Goal: Obtain resource: Download file/media

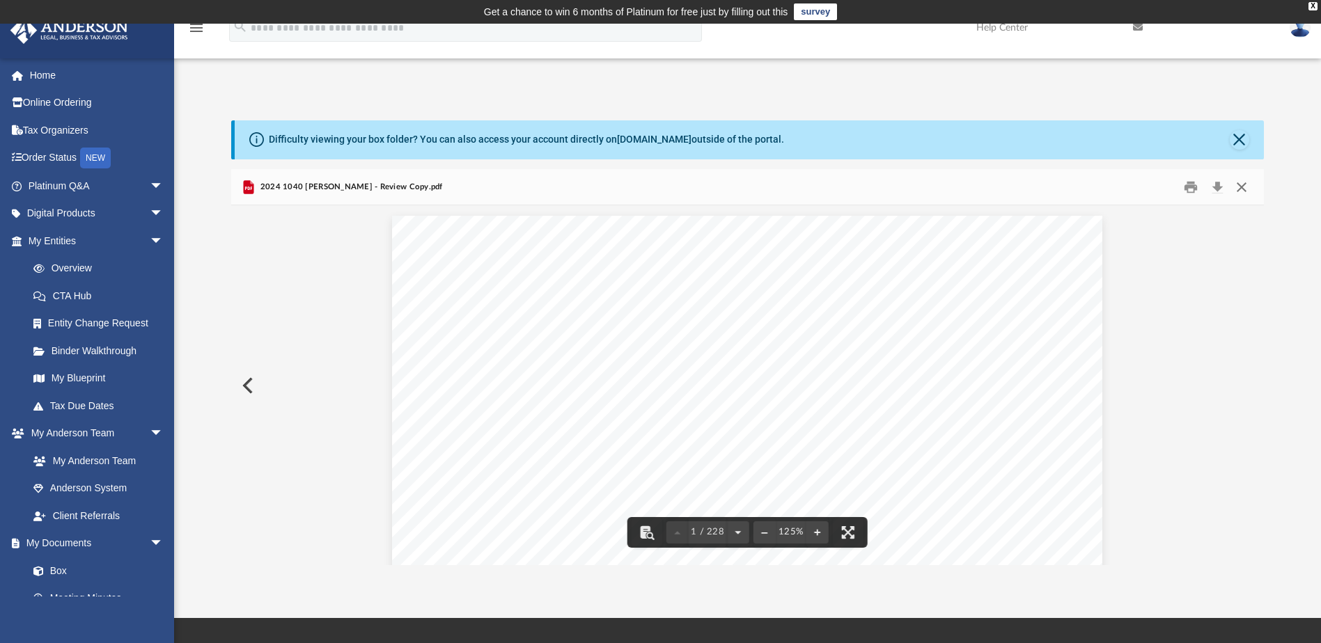
click at [1243, 187] on button "Close" at bounding box center [1241, 187] width 25 height 22
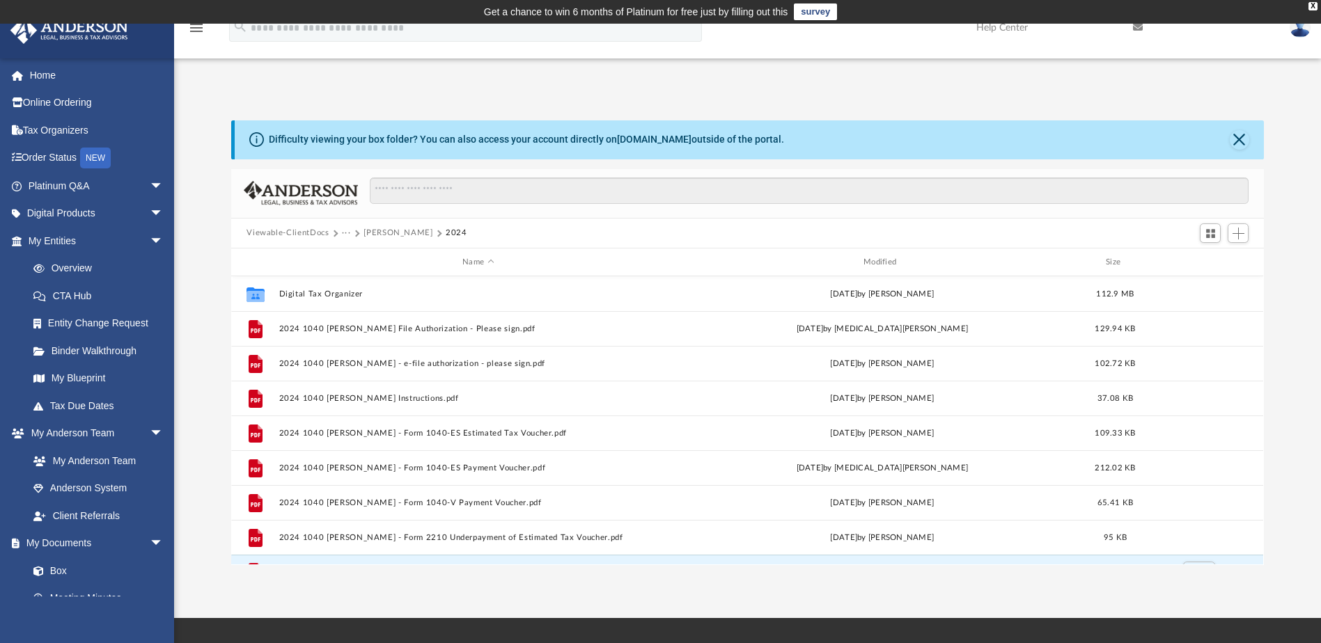
click at [401, 231] on button "[PERSON_NAME]" at bounding box center [397, 233] width 69 height 13
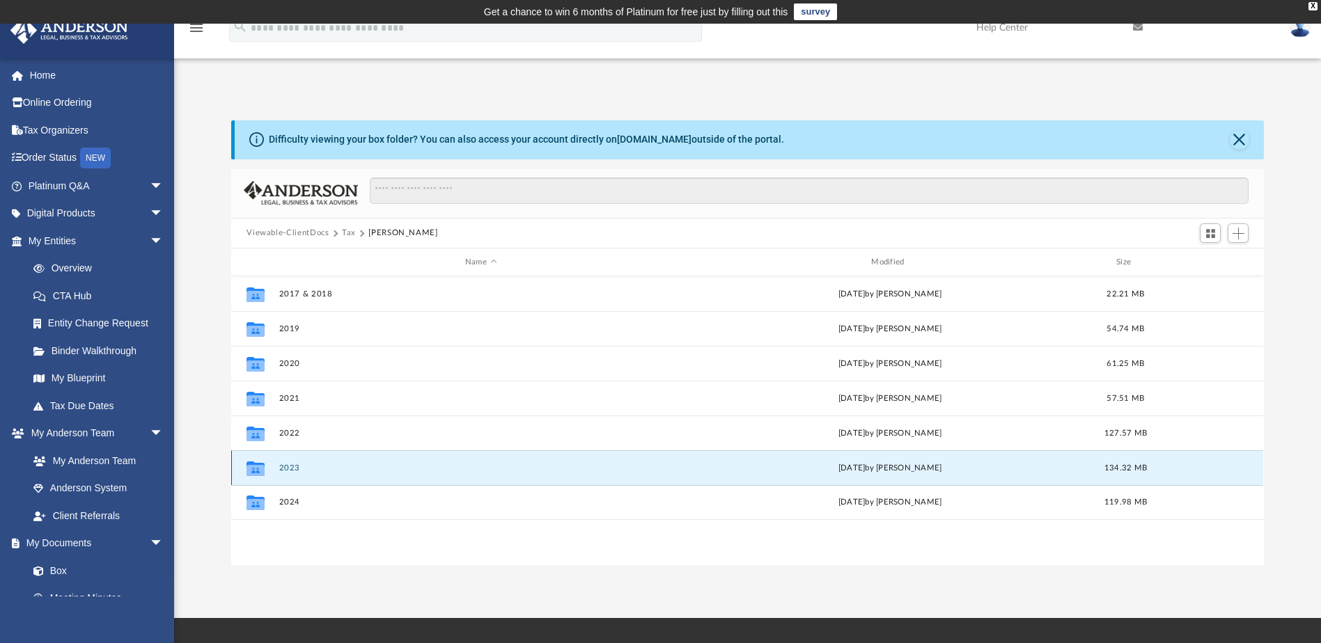
click at [319, 464] on button "2023" at bounding box center [480, 468] width 403 height 9
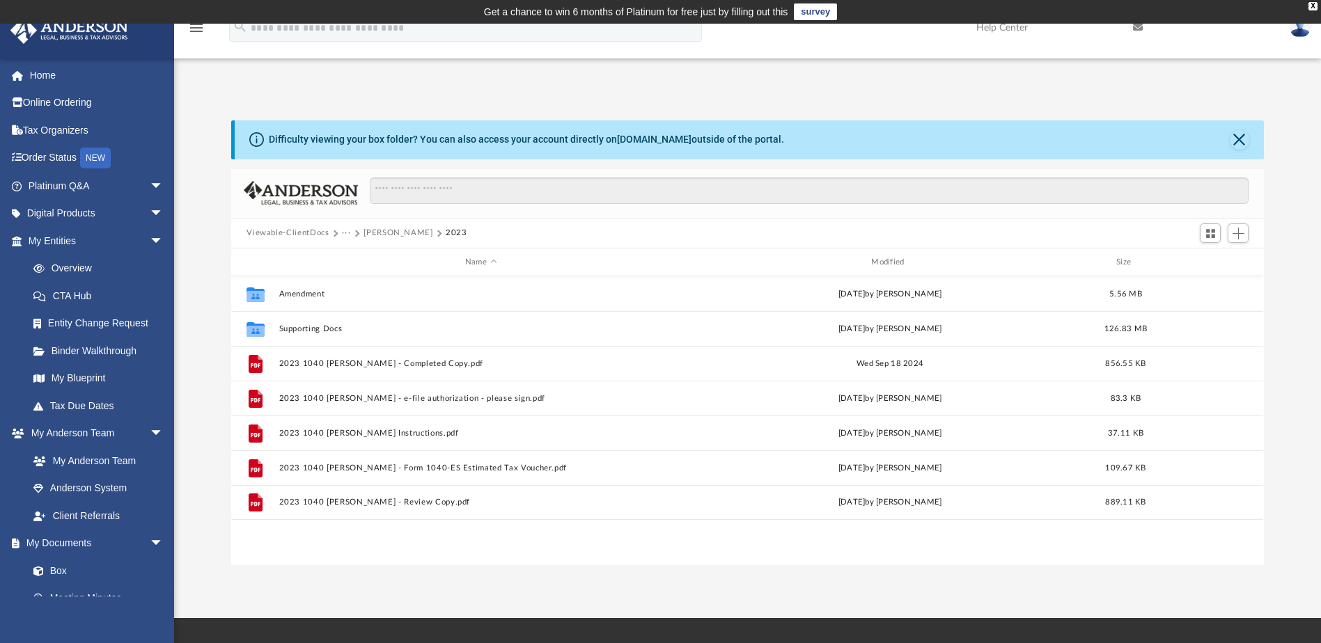
click at [400, 231] on button "[PERSON_NAME]" at bounding box center [397, 233] width 69 height 13
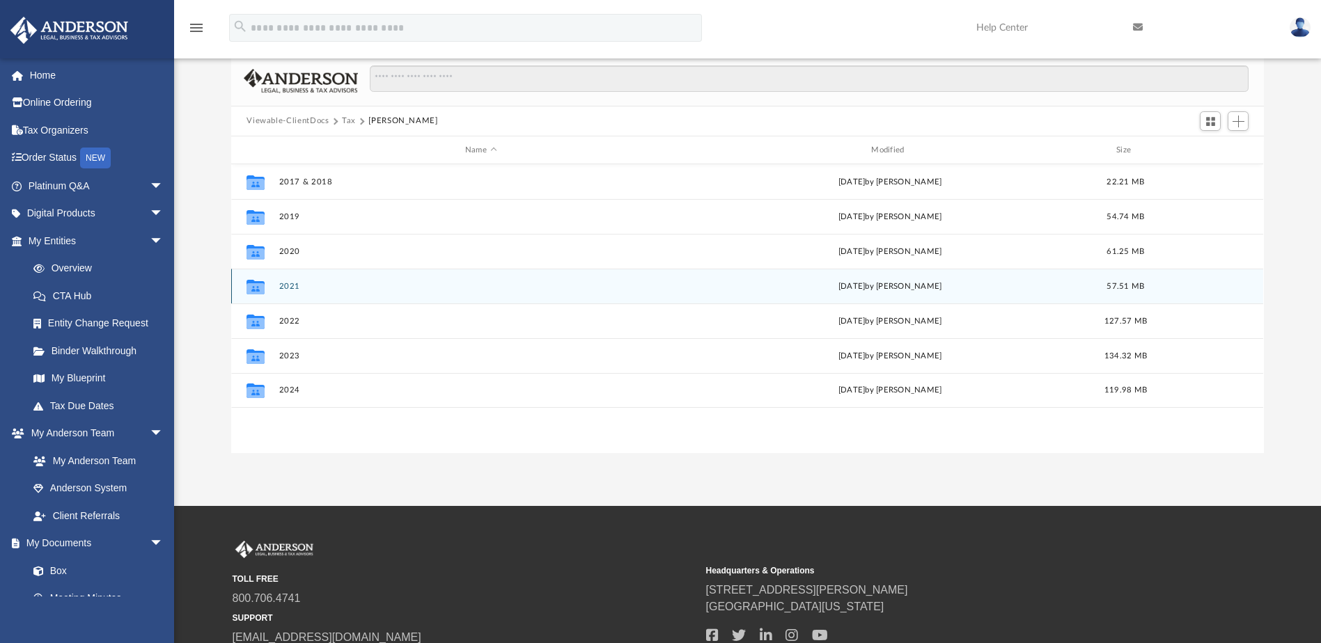
scroll to position [93, 0]
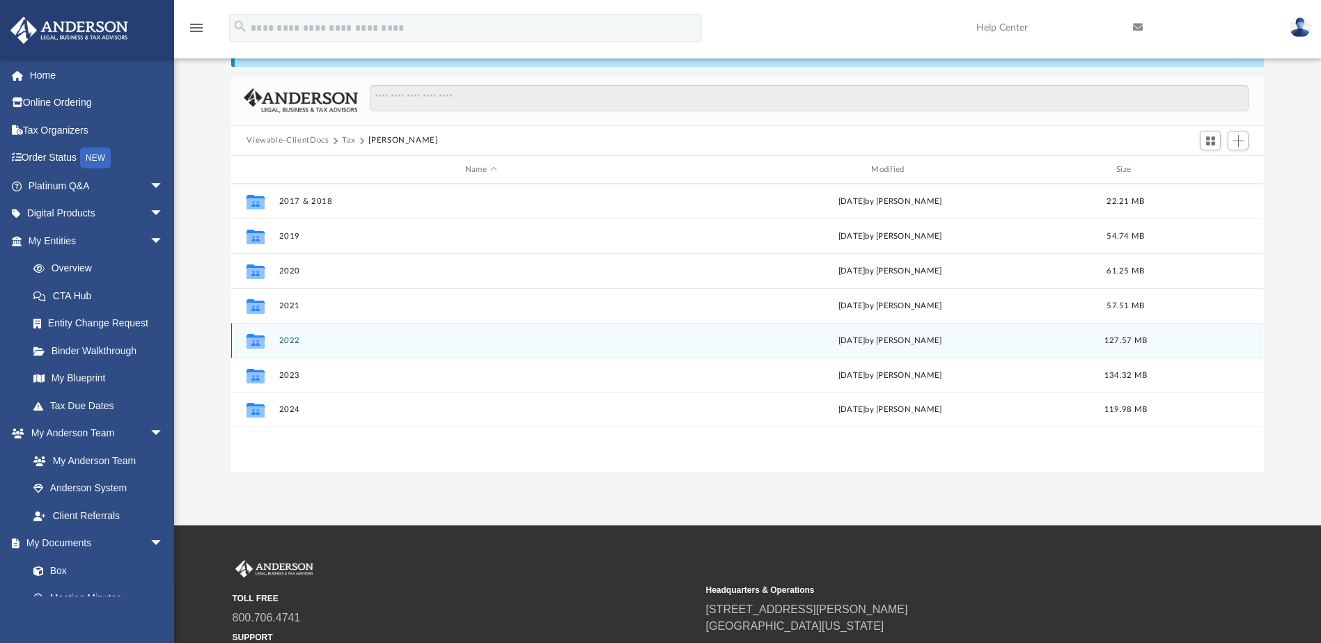
click at [368, 336] on button "2022" at bounding box center [480, 340] width 403 height 9
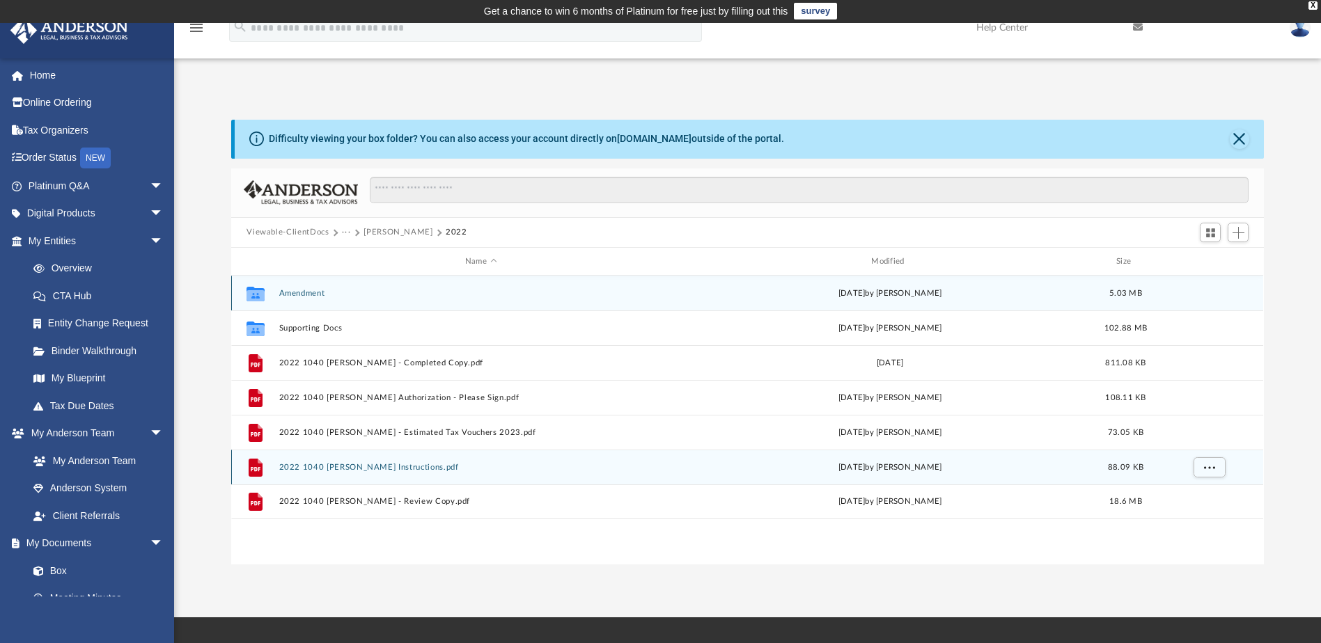
scroll to position [0, 0]
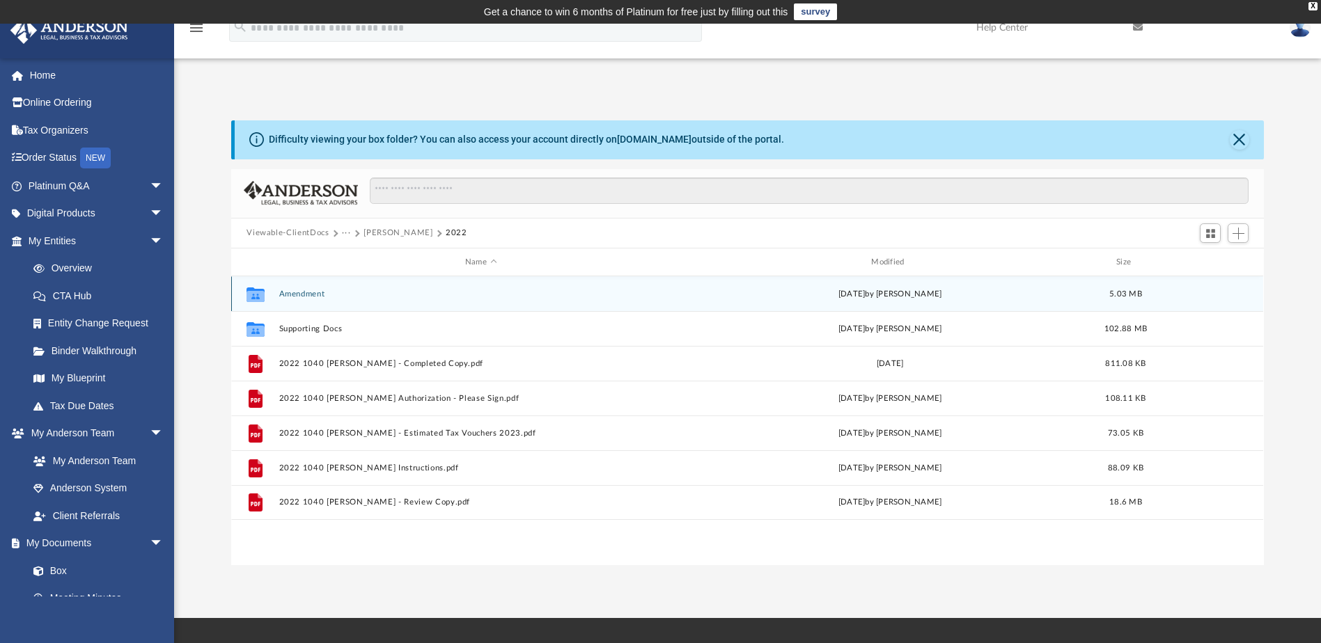
click at [744, 301] on div "Collaborated Folder Amendment Wed Apr 23 2025 by Alex Price 5.03 MB" at bounding box center [747, 293] width 1032 height 35
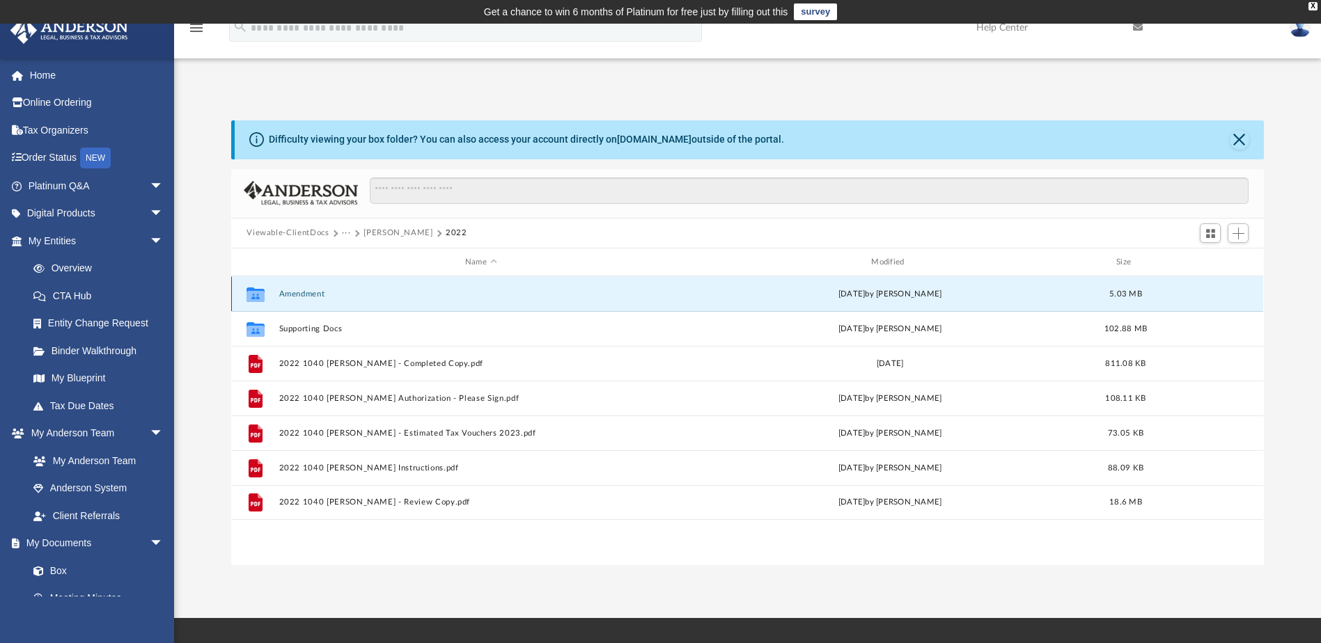
click at [744, 301] on div "Collaborated Folder Amendment Wed Apr 23 2025 by Alex Price 5.03 MB" at bounding box center [747, 293] width 1032 height 35
drag, startPoint x: 744, startPoint y: 301, endPoint x: 734, endPoint y: 297, distance: 10.3
click at [734, 297] on div "Wed Apr 23 2025 by Alex Price" at bounding box center [889, 294] width 403 height 13
click at [314, 290] on button "Amendment" at bounding box center [480, 294] width 403 height 9
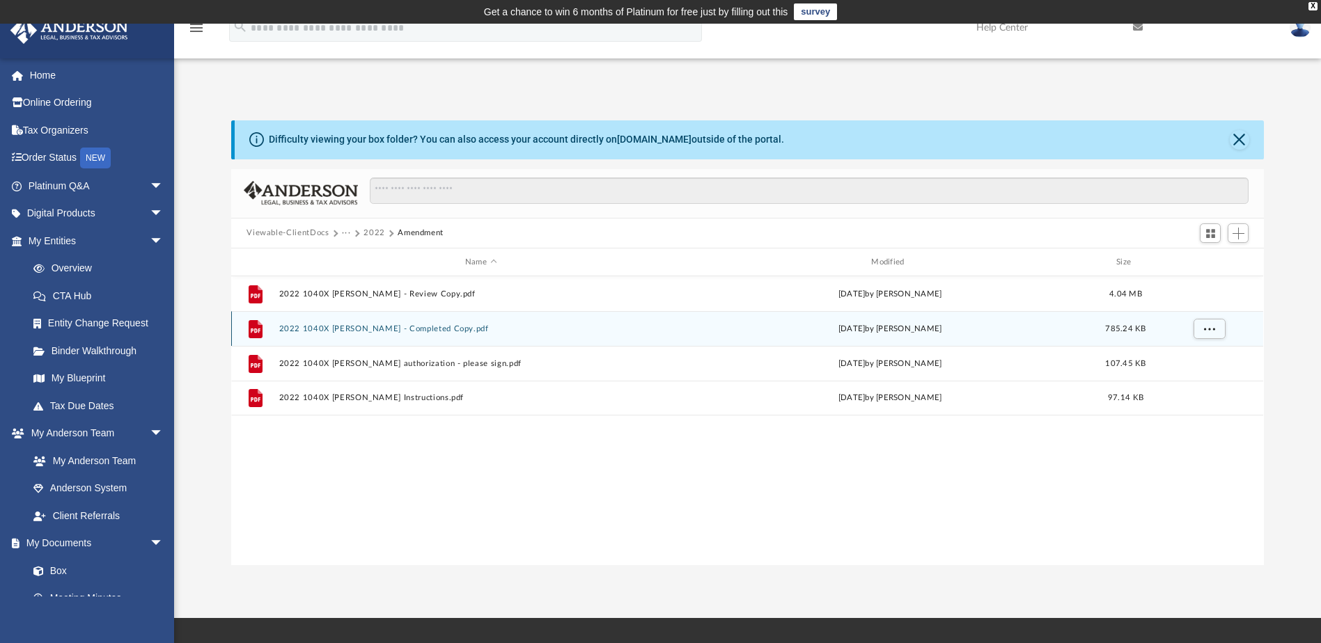
click at [427, 326] on button "2022 1040X Morehouse, Michael - Completed Copy.pdf" at bounding box center [480, 328] width 403 height 9
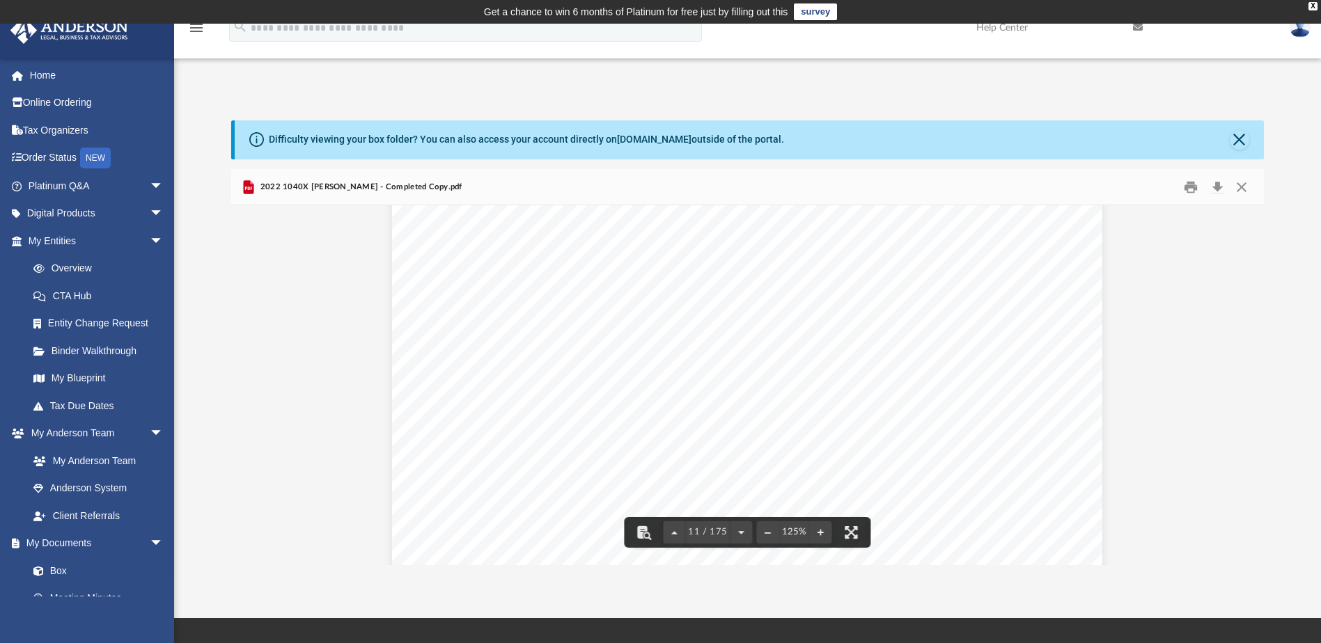
scroll to position [9375, 0]
click at [1238, 187] on button "Close" at bounding box center [1241, 187] width 25 height 22
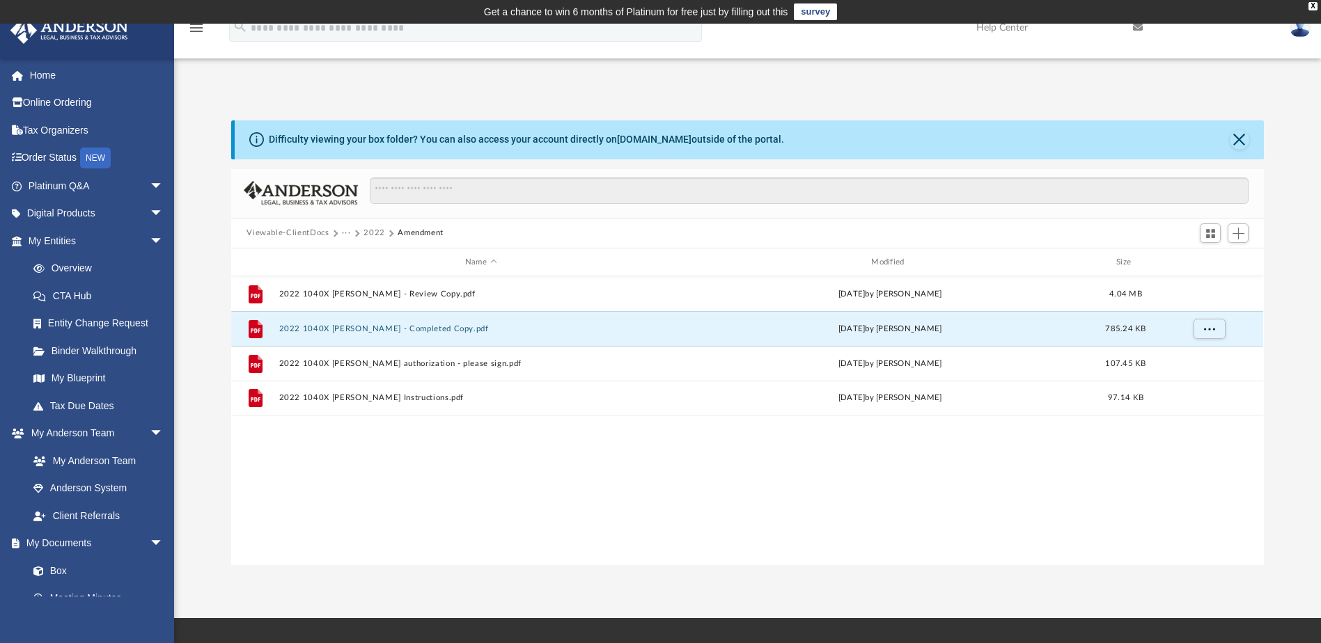
click at [407, 231] on button "Amendment" at bounding box center [421, 233] width 46 height 13
click at [371, 230] on button "2022" at bounding box center [374, 233] width 22 height 13
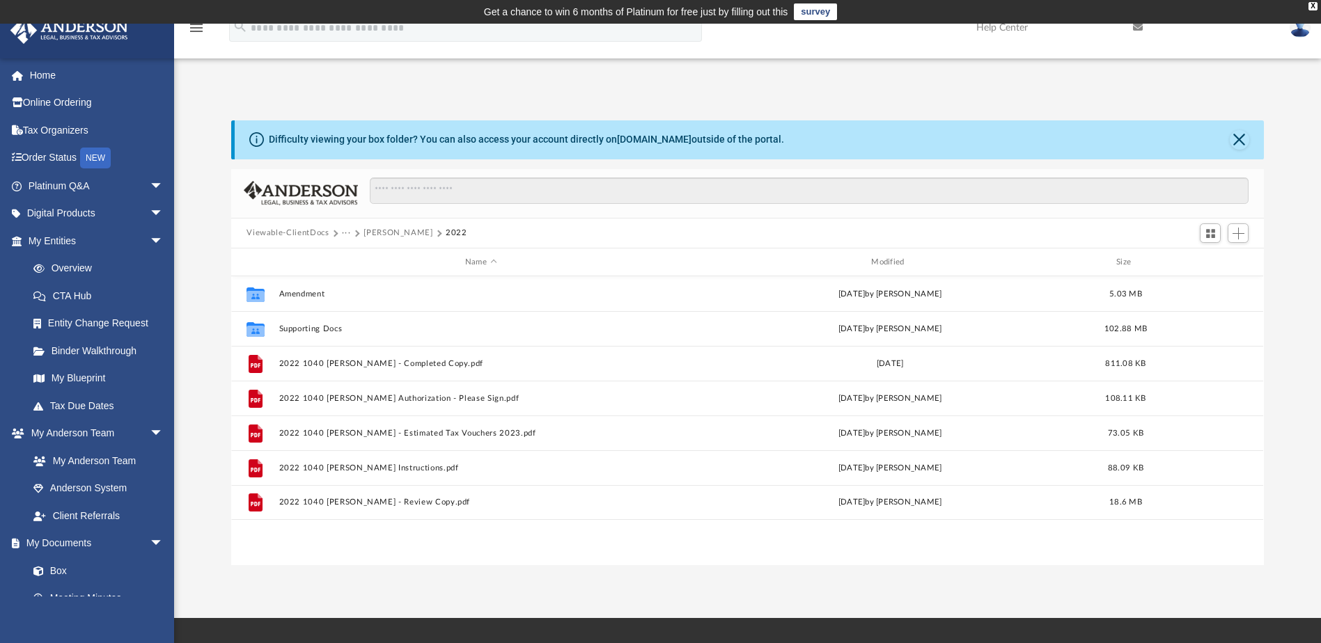
click at [400, 229] on button "[PERSON_NAME]" at bounding box center [397, 233] width 69 height 13
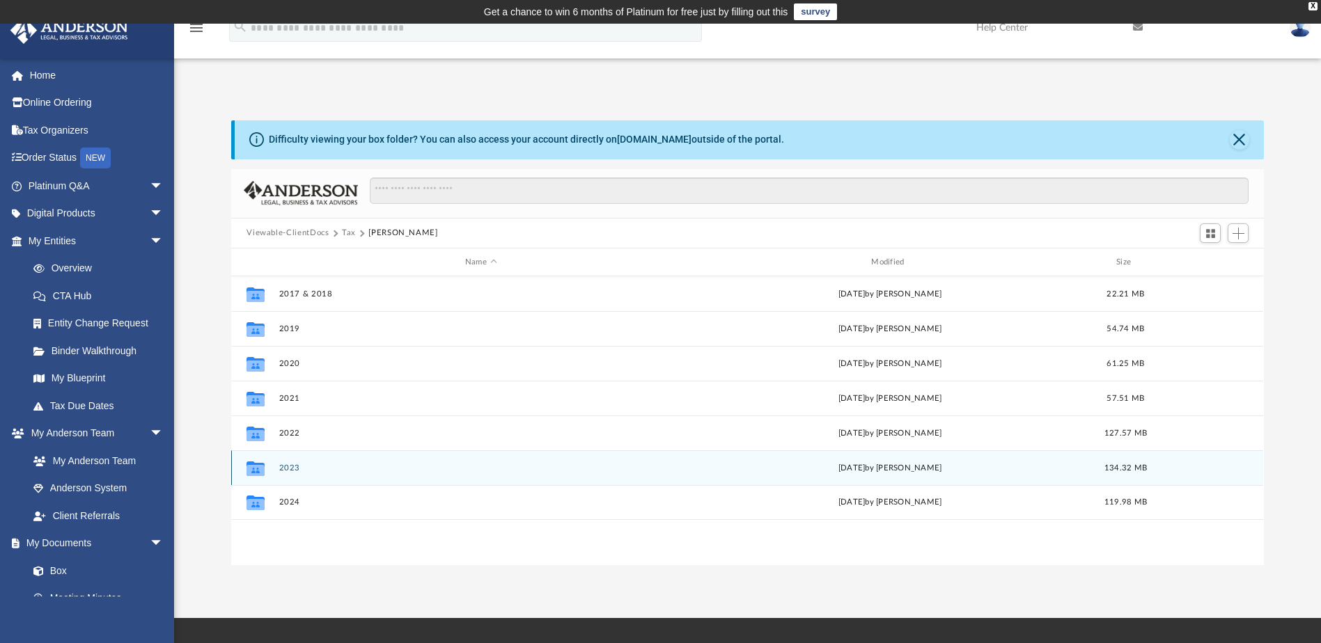
click at [402, 466] on button "2023" at bounding box center [480, 468] width 403 height 9
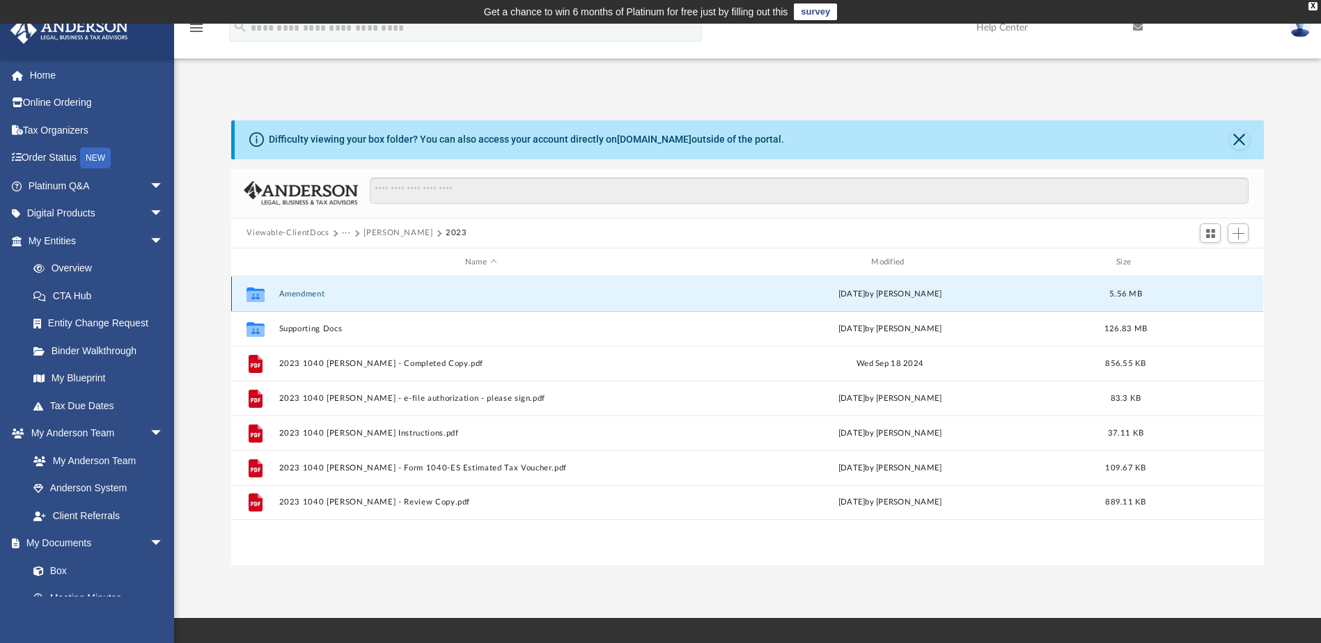
click at [299, 292] on button "Amendment" at bounding box center [480, 294] width 403 height 9
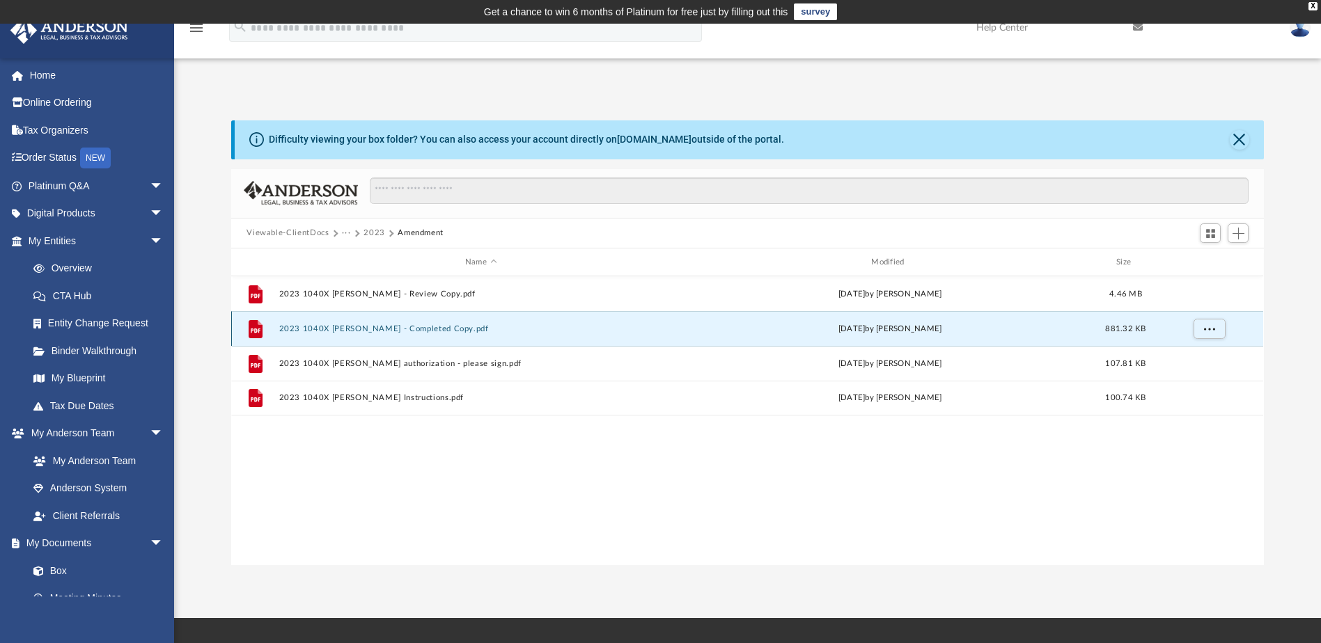
click at [348, 325] on button "2023 1040X Morehouse, Michael - Completed Copy.pdf" at bounding box center [480, 328] width 403 height 9
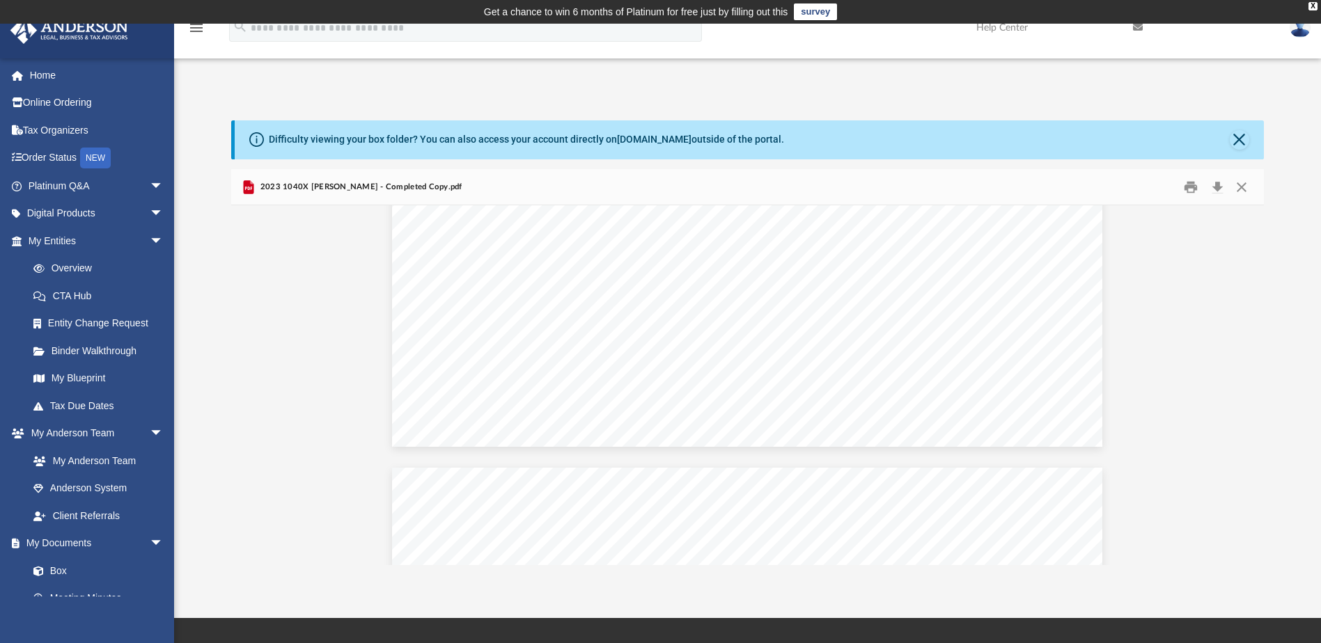
scroll to position [15501, 0]
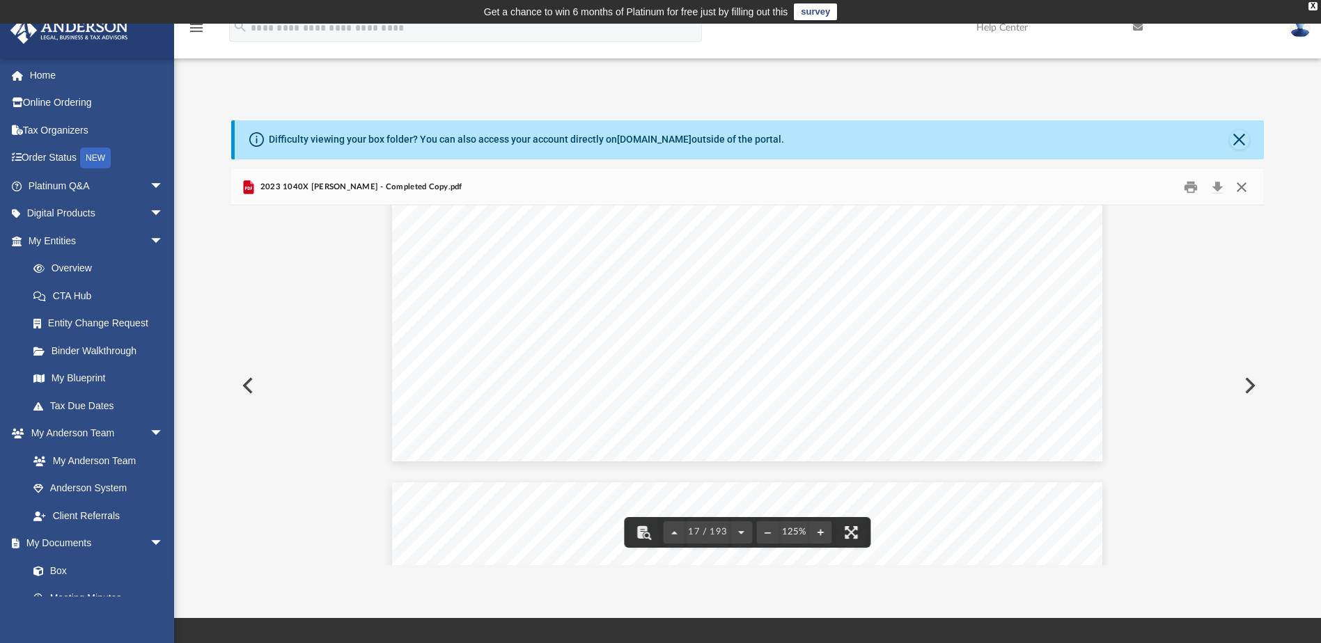
click at [1243, 187] on button "Close" at bounding box center [1241, 187] width 25 height 22
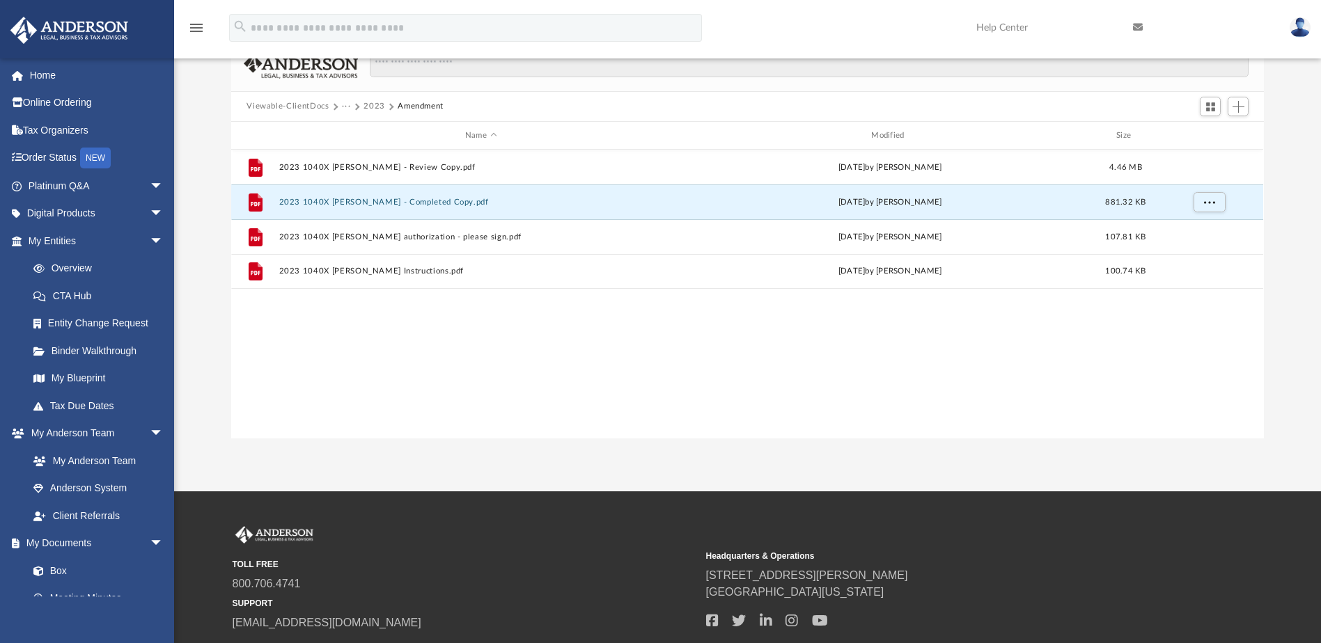
scroll to position [0, 0]
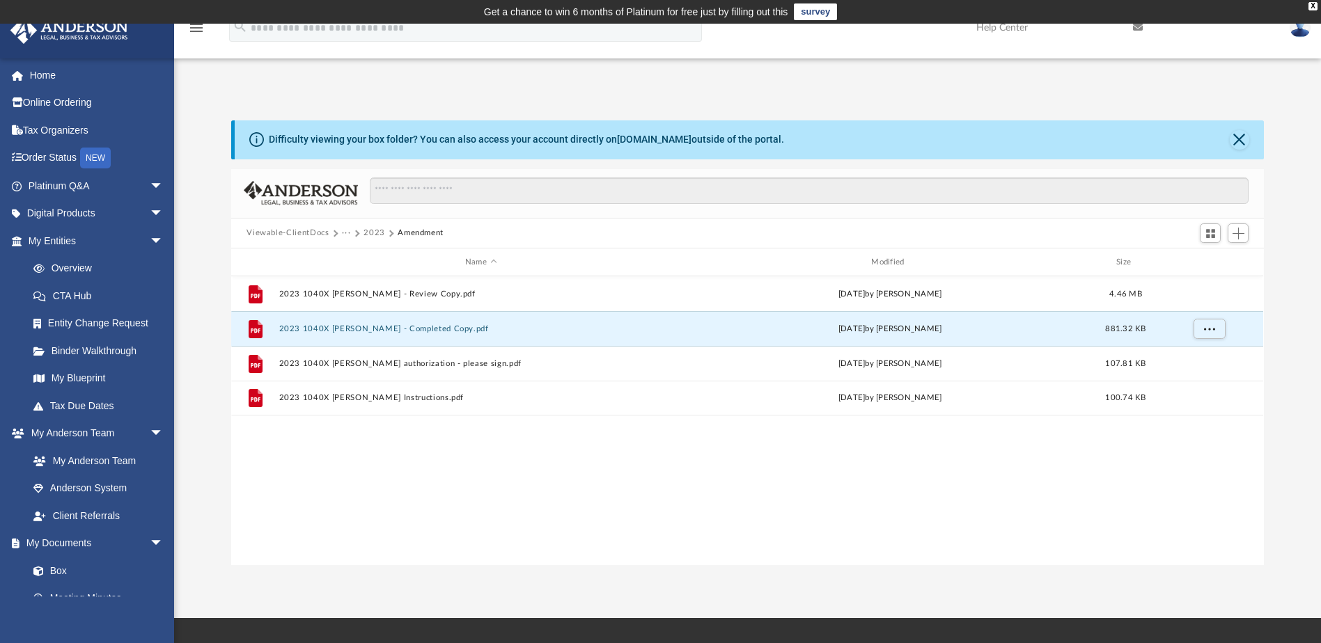
click at [349, 231] on button "···" at bounding box center [346, 233] width 9 height 13
click at [356, 258] on li "Tax" at bounding box center [384, 258] width 70 height 15
click at [375, 230] on button "2023" at bounding box center [374, 233] width 22 height 13
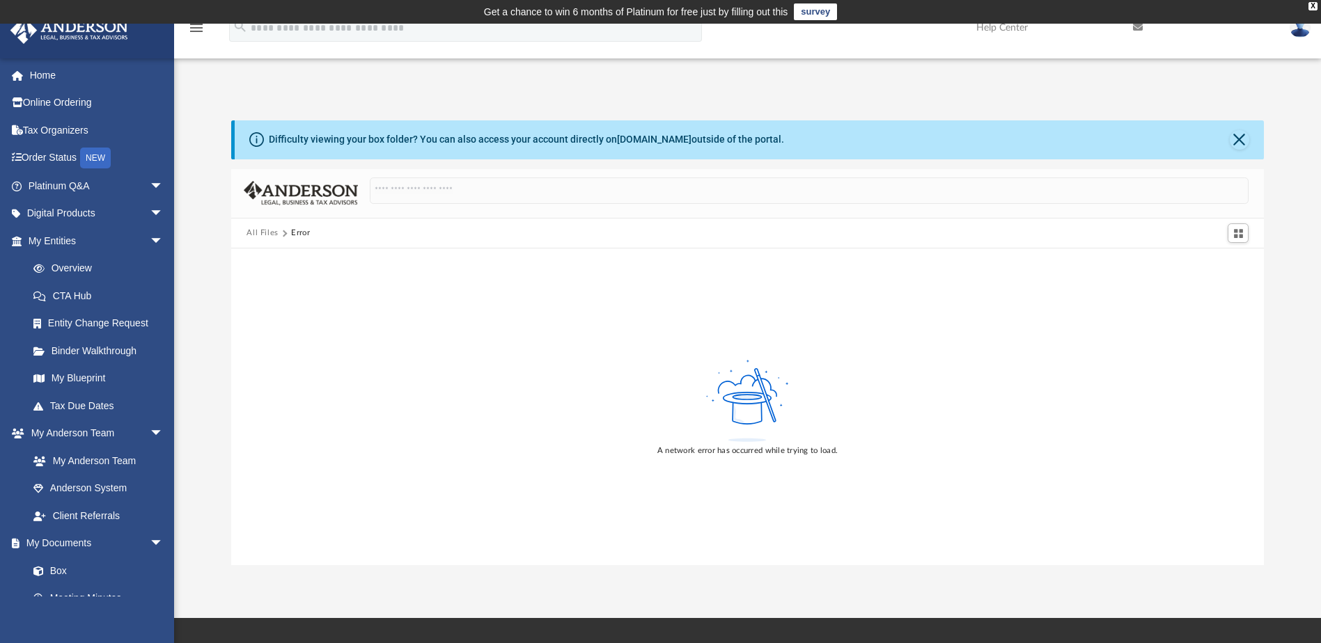
click at [258, 230] on button "All Files" at bounding box center [262, 233] width 32 height 13
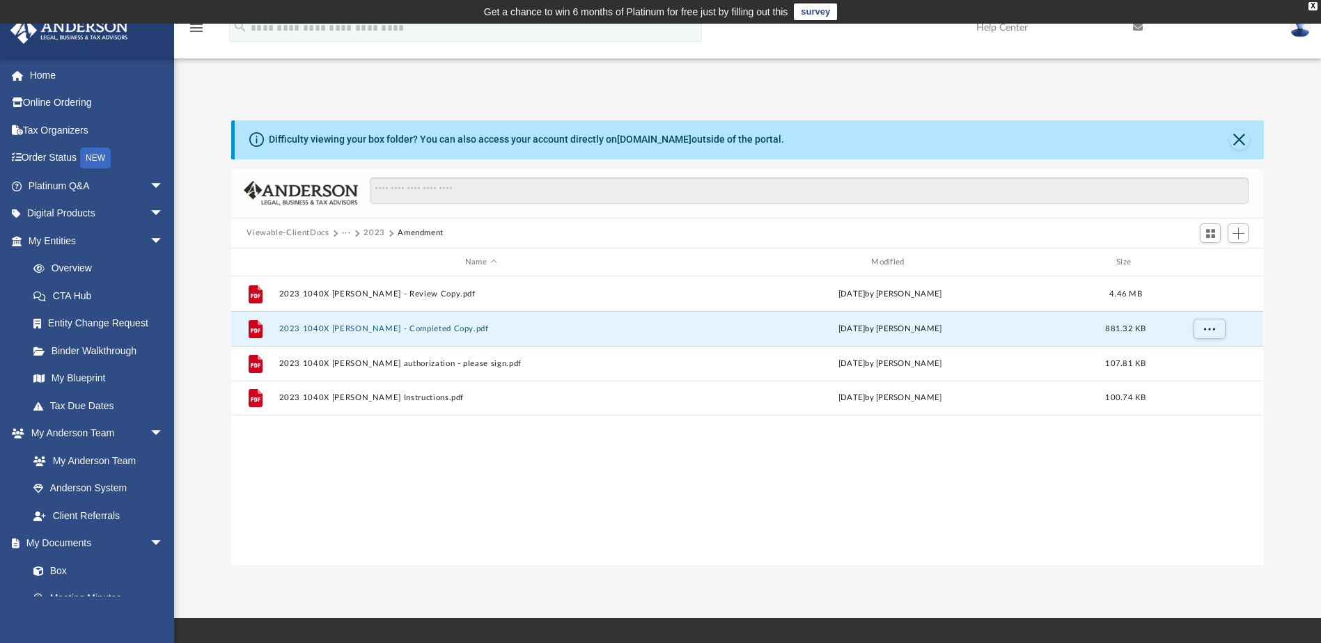
scroll to position [306, 1022]
click at [299, 230] on button "Viewable-ClientDocs" at bounding box center [287, 233] width 82 height 13
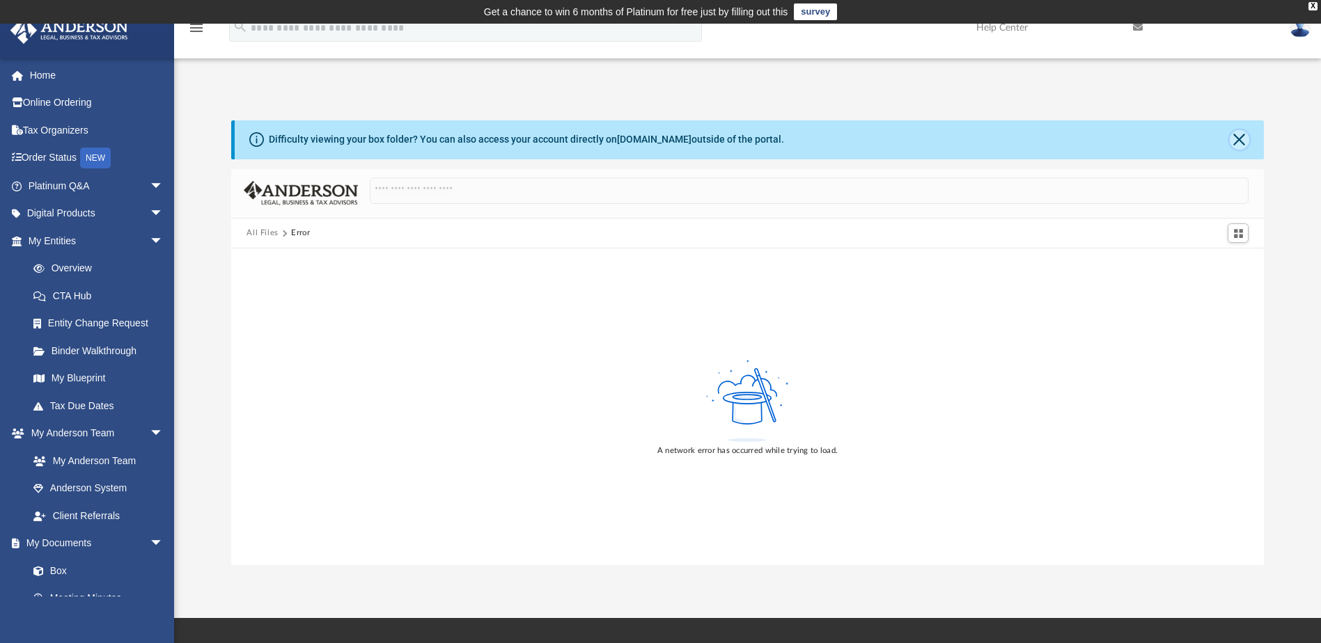
click at [1235, 139] on button "Close" at bounding box center [1238, 139] width 19 height 19
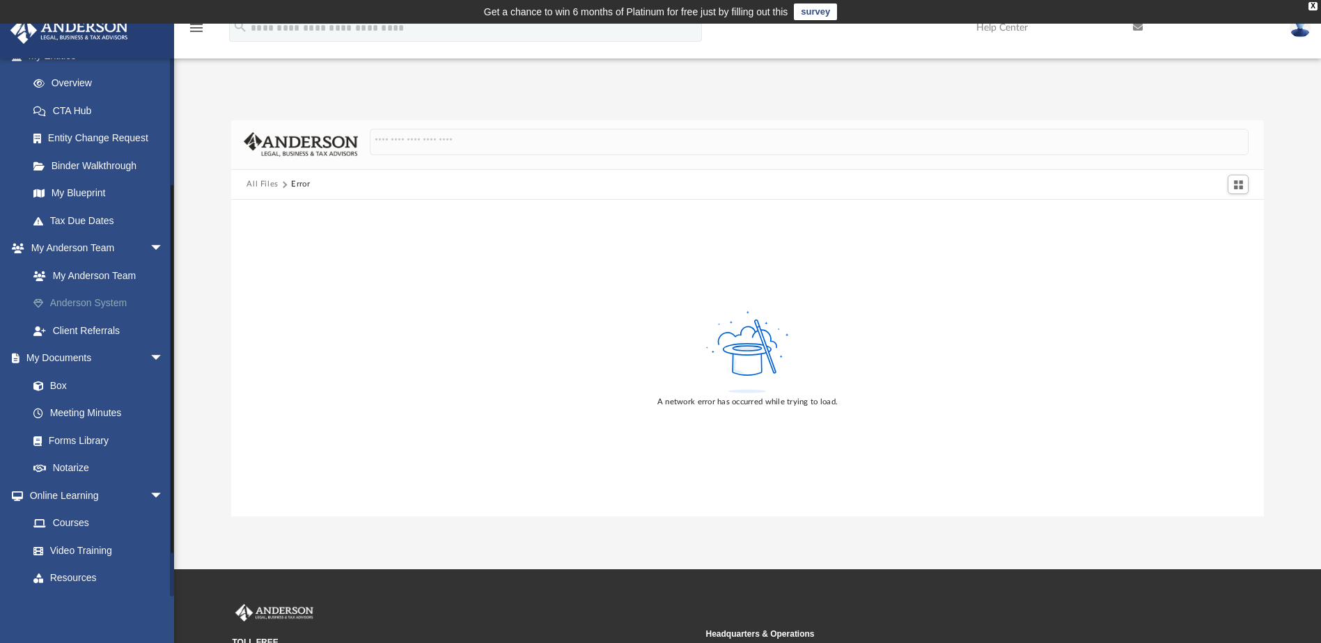
scroll to position [186, 0]
click at [59, 380] on link "Box" at bounding box center [101, 385] width 165 height 28
click at [58, 379] on link "Box" at bounding box center [101, 385] width 165 height 28
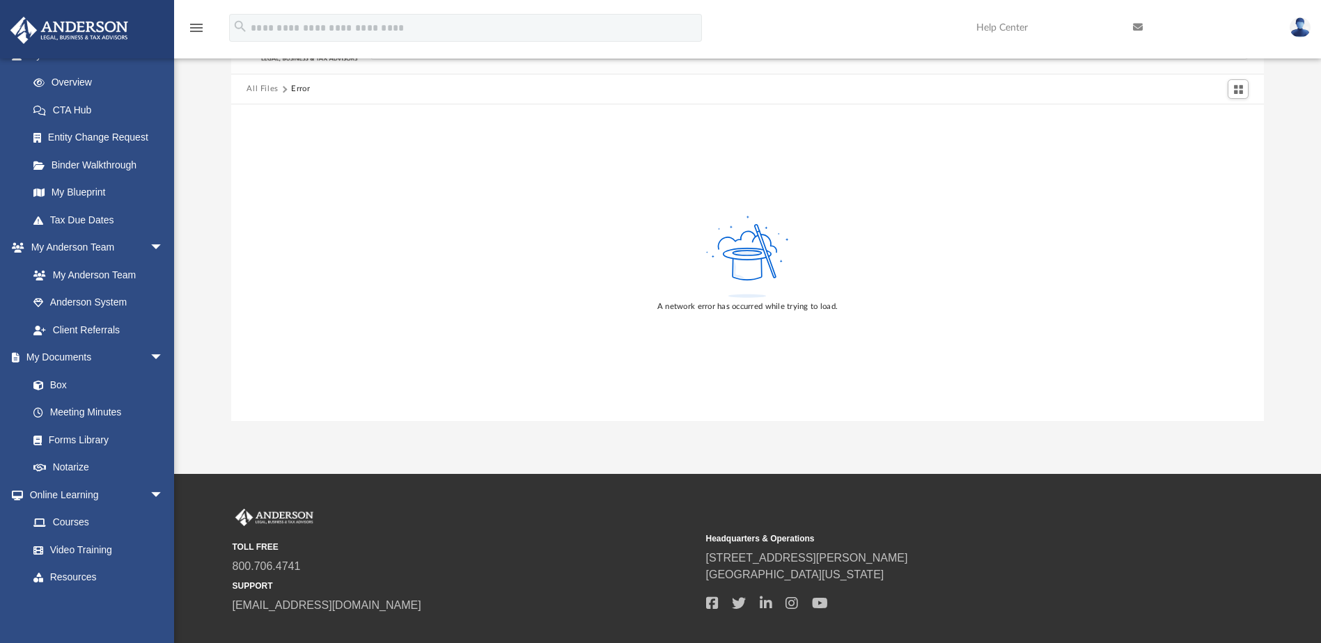
scroll to position [0, 0]
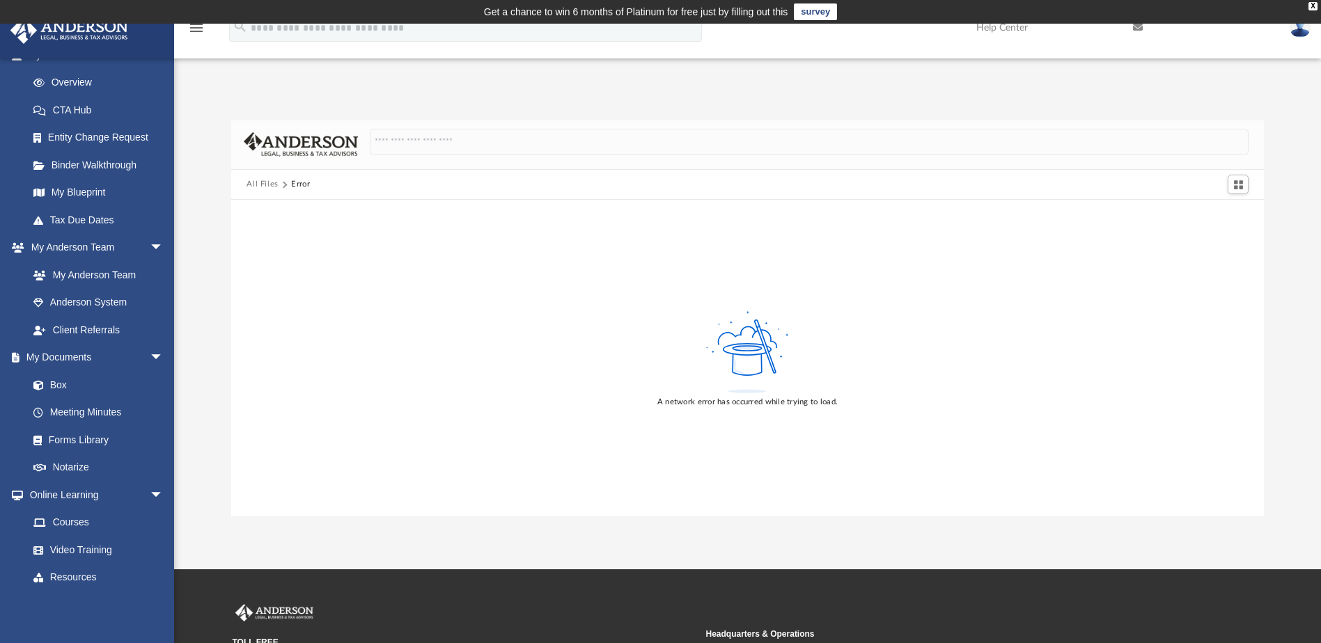
click at [262, 180] on button "All Files" at bounding box center [262, 184] width 32 height 13
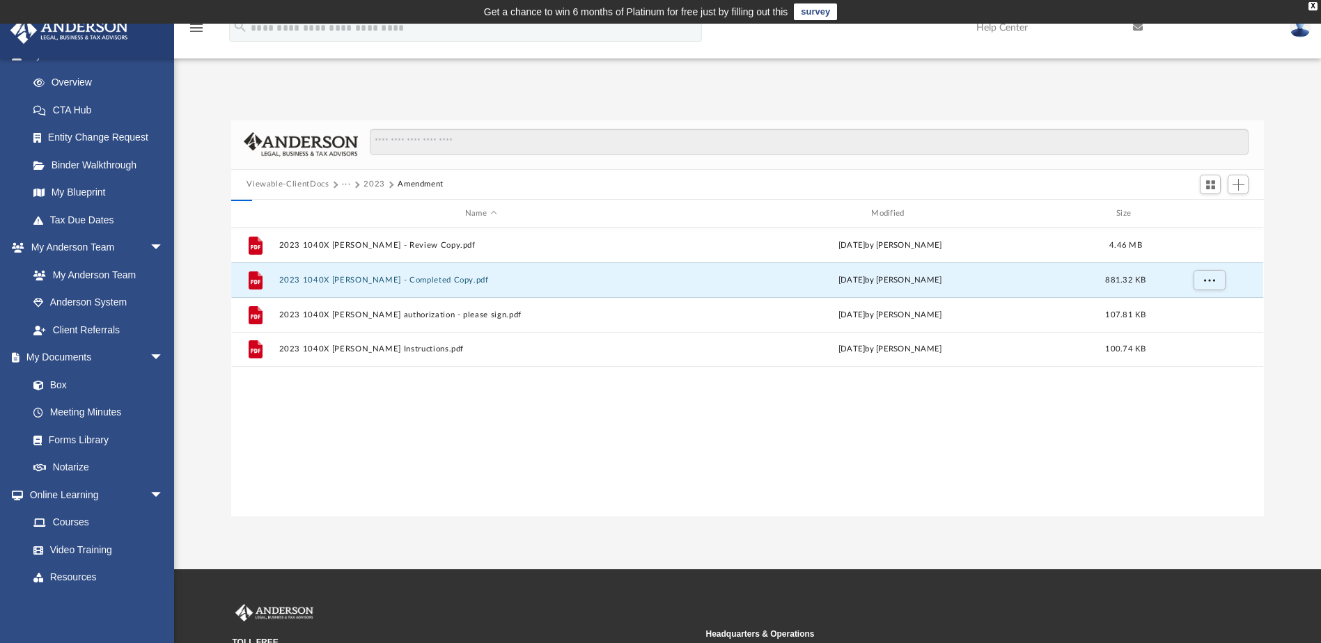
scroll to position [306, 1022]
click at [270, 184] on button "Viewable-ClientDocs" at bounding box center [287, 184] width 82 height 13
click at [297, 181] on button "Viewable-ClientDocs" at bounding box center [287, 184] width 82 height 13
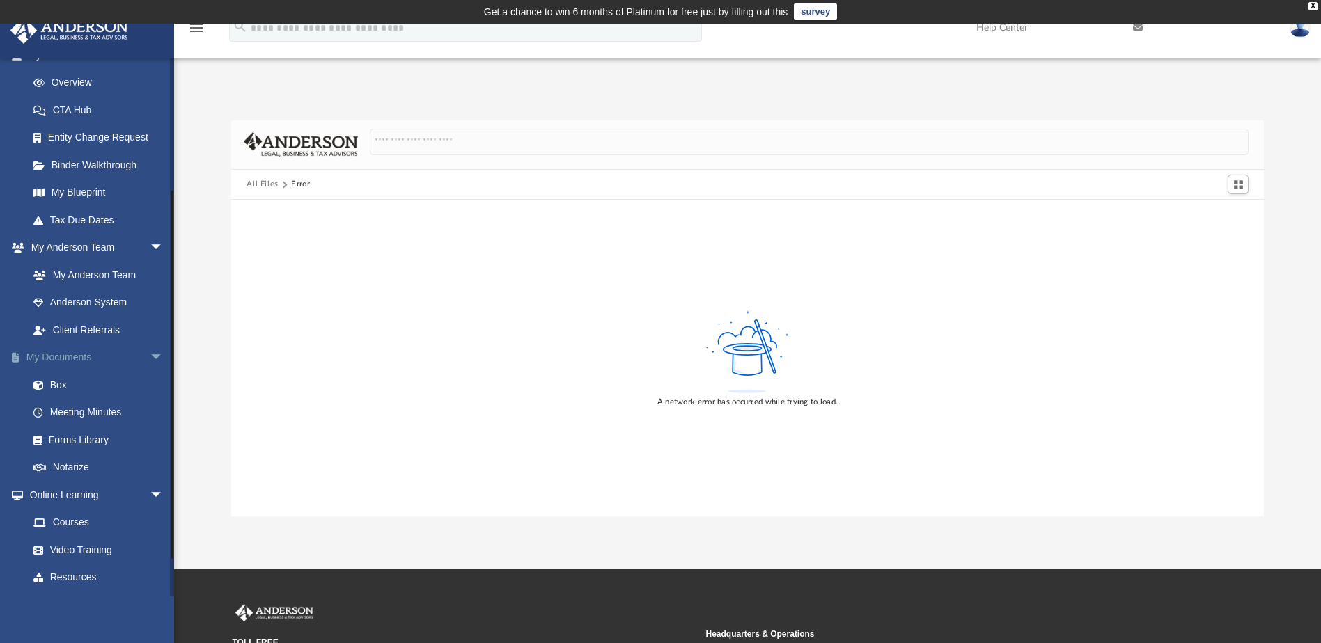
click at [73, 354] on link "My Documents arrow_drop_down" at bounding box center [97, 358] width 175 height 28
click at [68, 517] on link "Courses" at bounding box center [101, 523] width 165 height 28
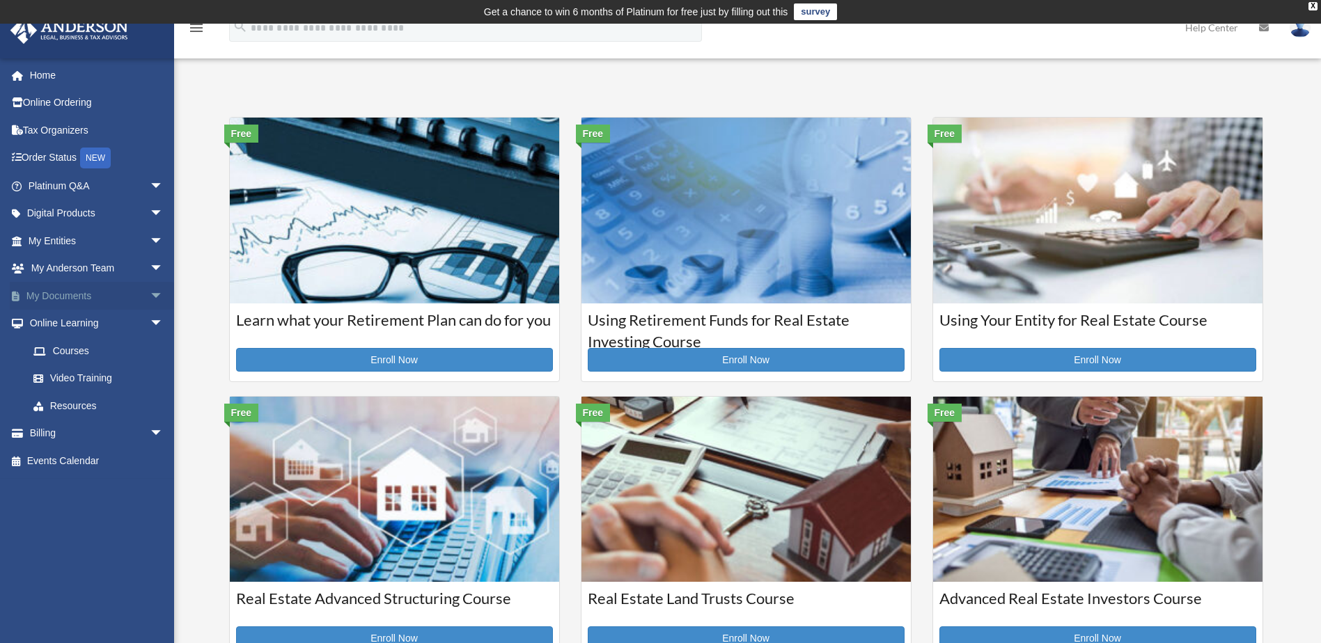
click at [65, 294] on link "My Documents arrow_drop_down" at bounding box center [97, 296] width 175 height 28
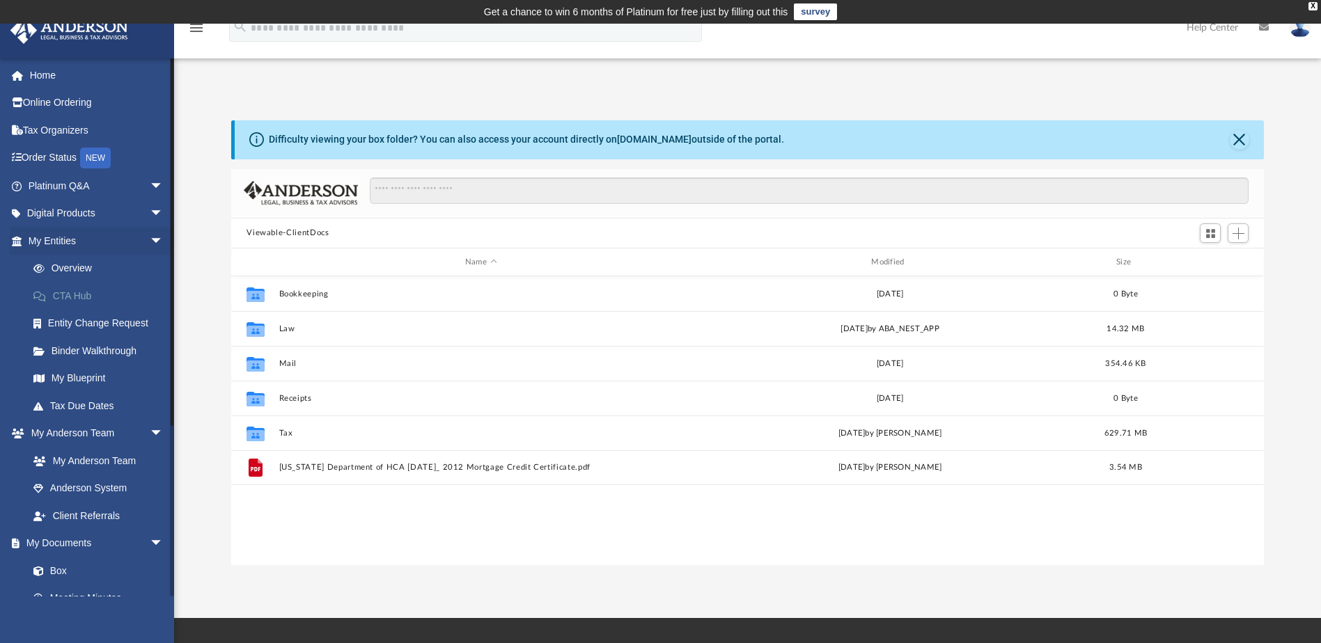
scroll to position [306, 1022]
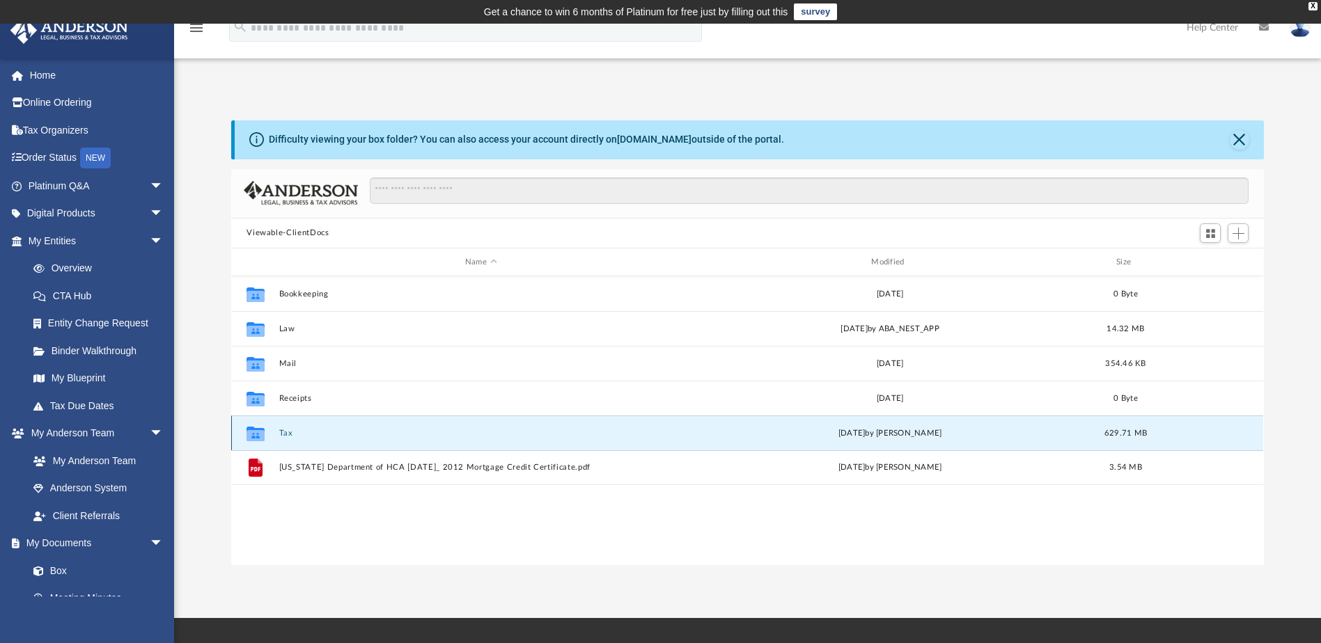
click at [304, 434] on button "Tax" at bounding box center [480, 433] width 403 height 9
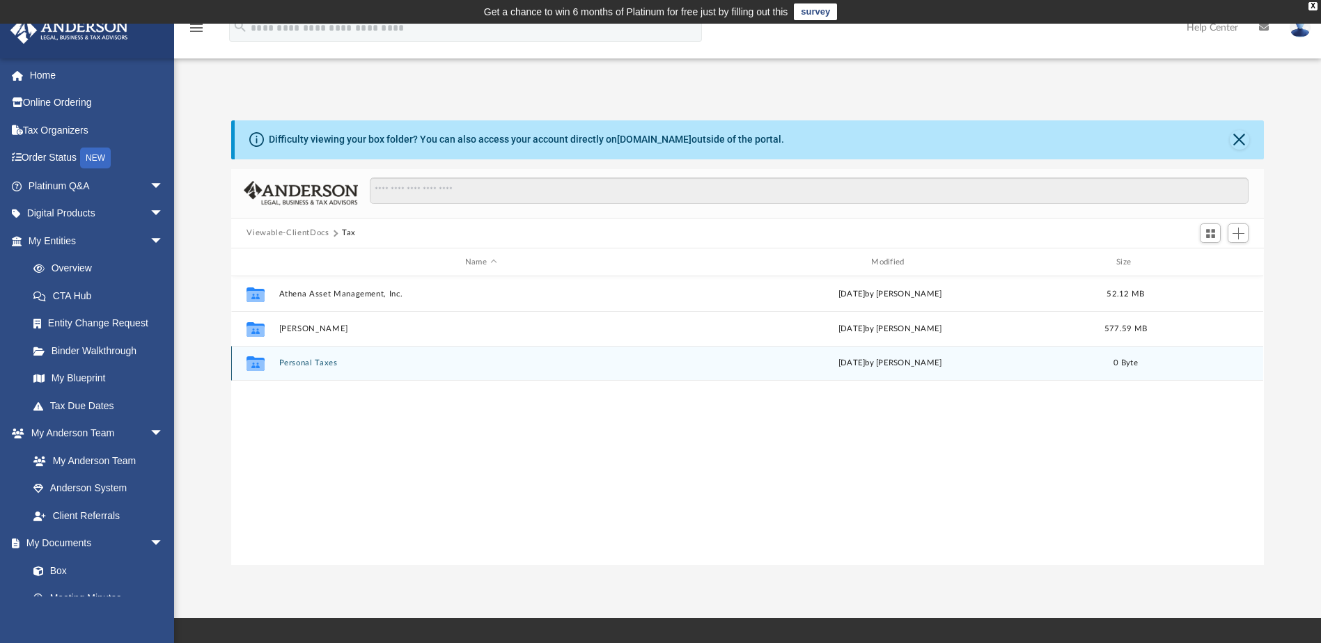
click at [357, 359] on button "Personal Taxes" at bounding box center [480, 363] width 403 height 9
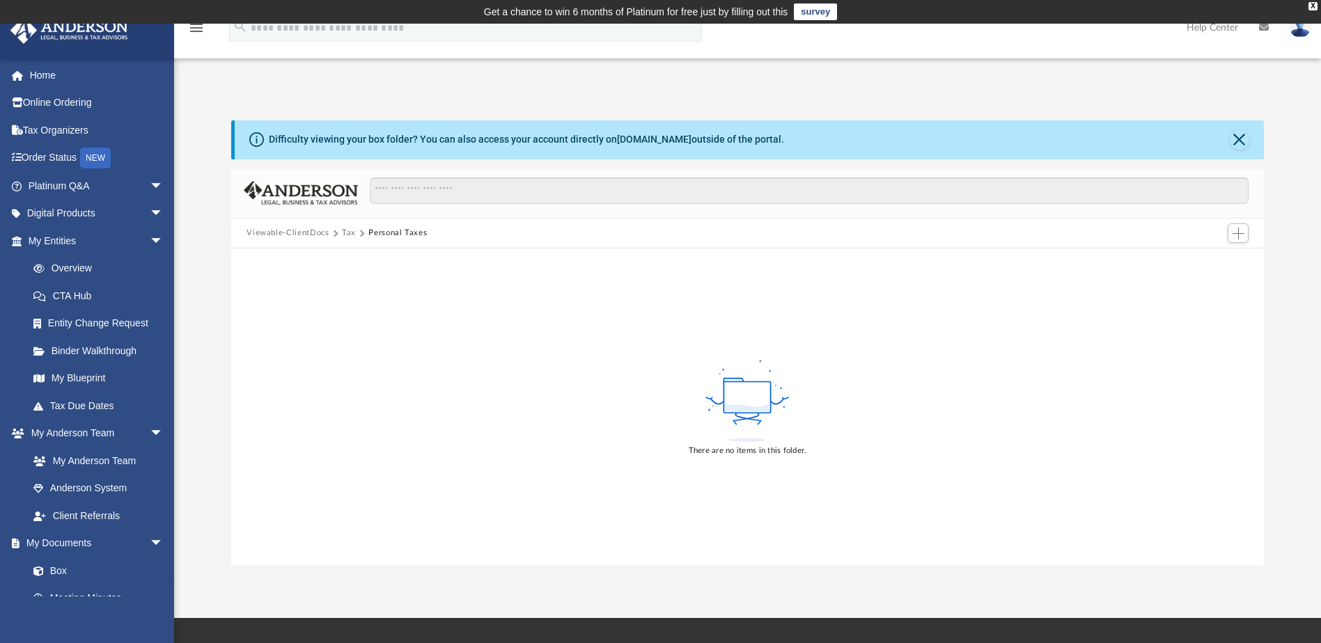
click at [349, 233] on button "Tax" at bounding box center [349, 233] width 14 height 13
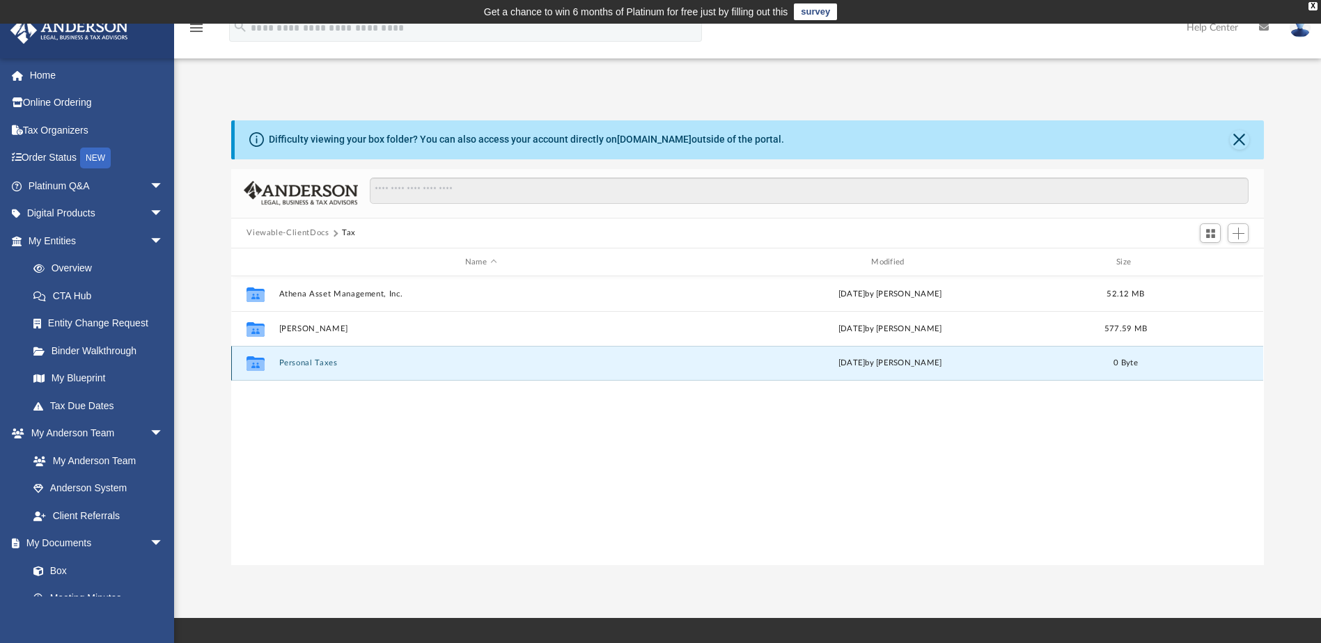
click at [322, 361] on button "Personal Taxes" at bounding box center [480, 363] width 403 height 9
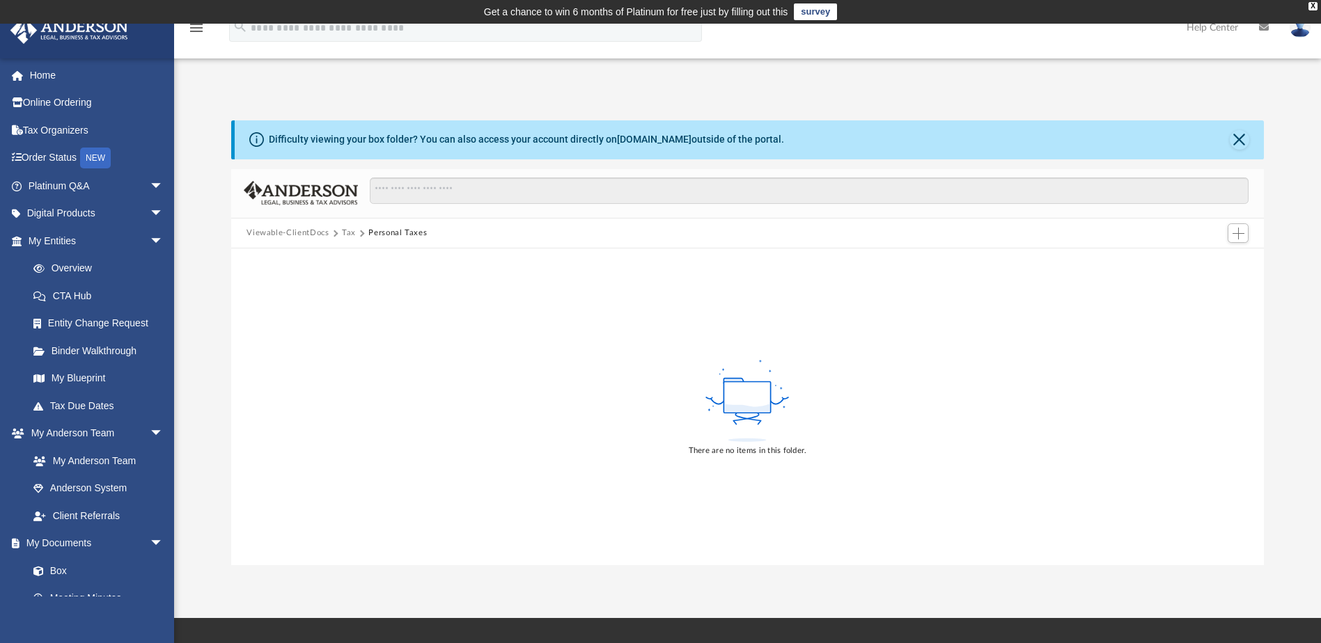
click at [347, 232] on button "Tax" at bounding box center [349, 233] width 14 height 13
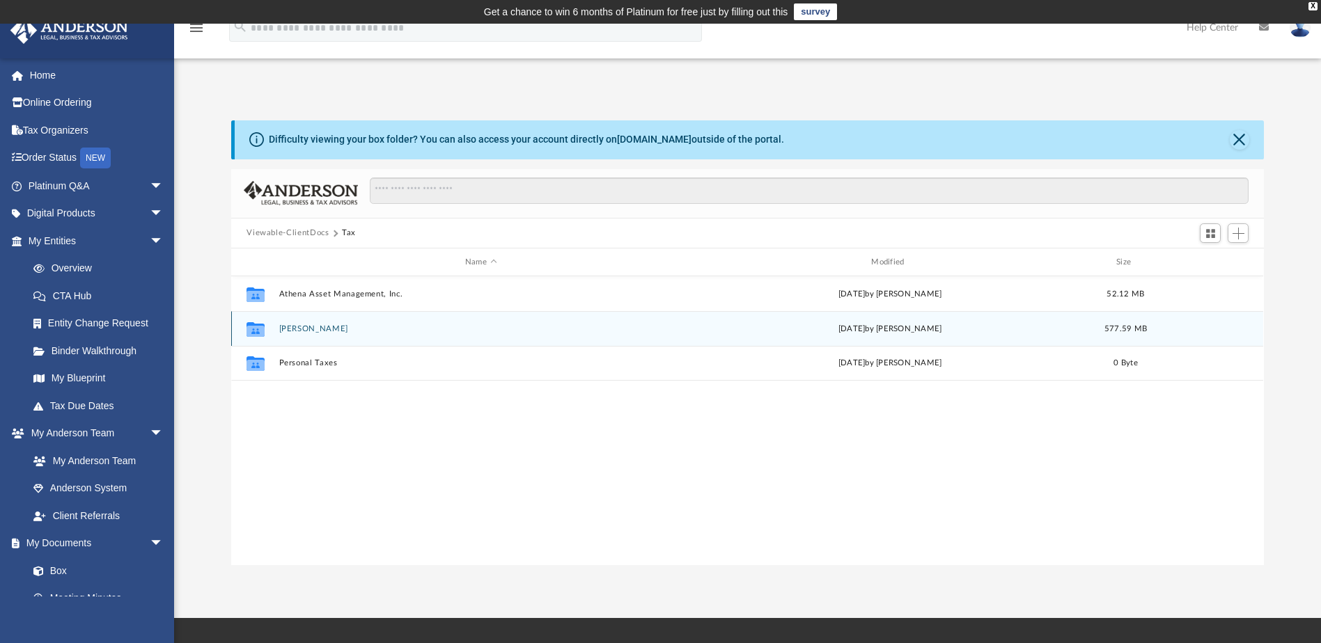
click at [313, 324] on button "[PERSON_NAME]" at bounding box center [480, 328] width 403 height 9
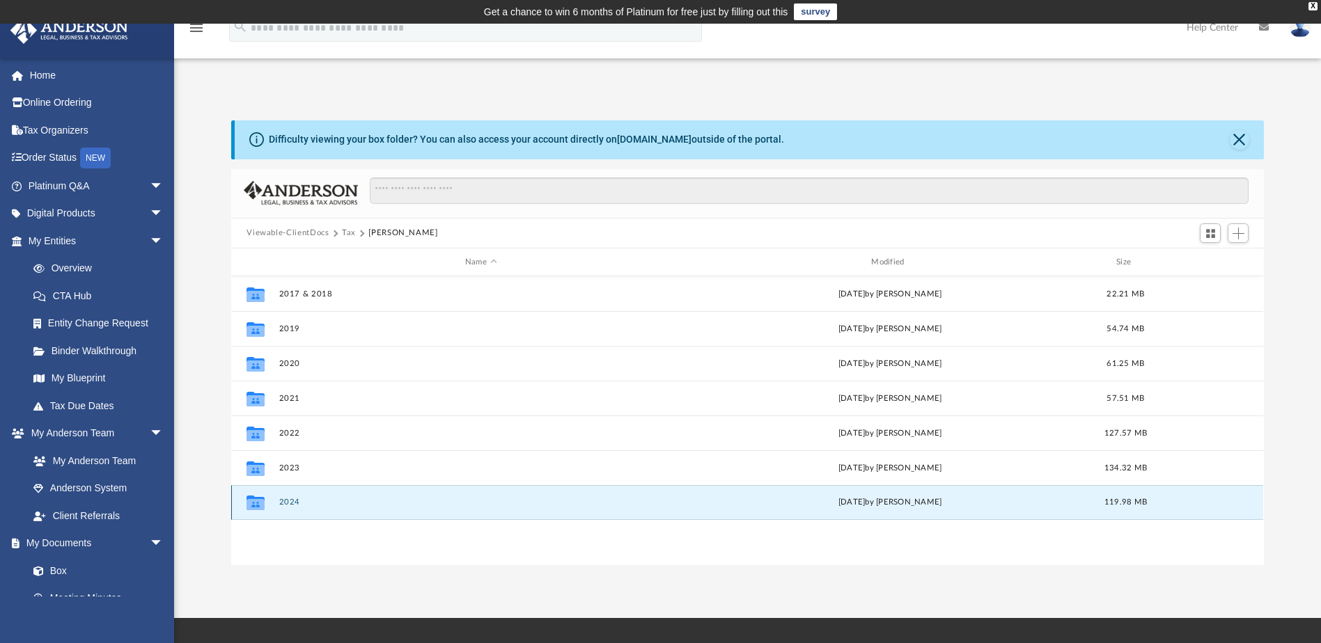
click at [290, 499] on button "2024" at bounding box center [480, 502] width 403 height 9
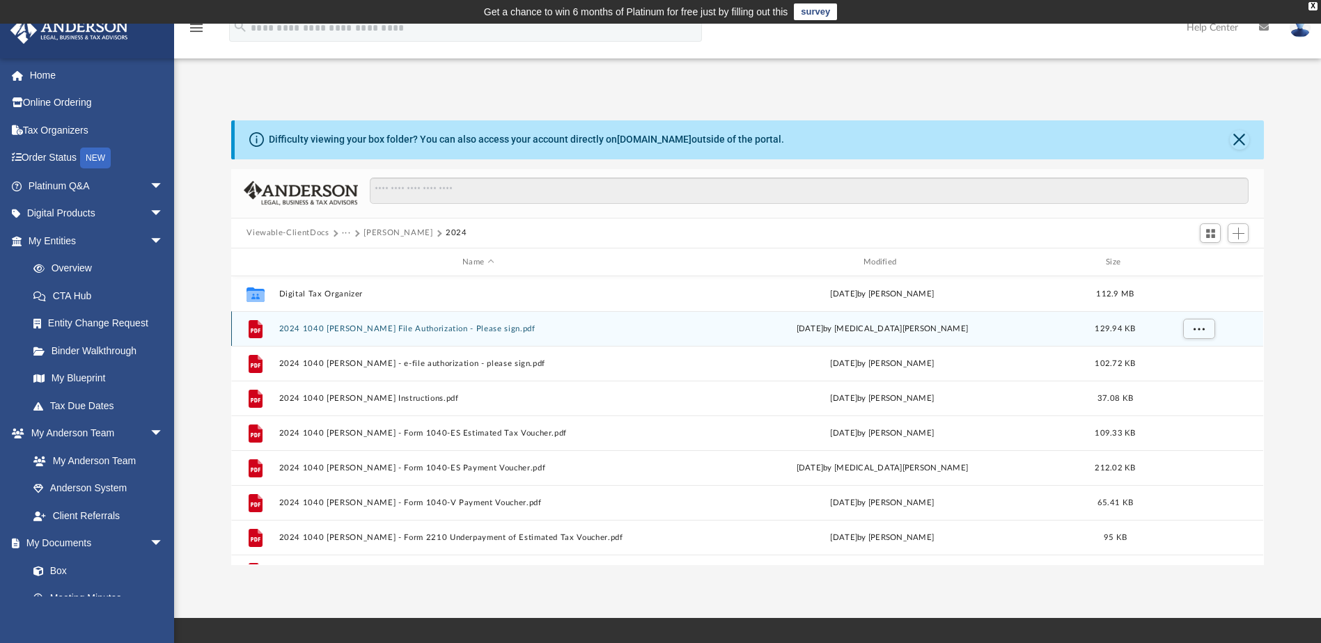
click at [478, 324] on button "2024 1040 [PERSON_NAME] File Authorization - Please sign.pdf" at bounding box center [478, 328] width 398 height 9
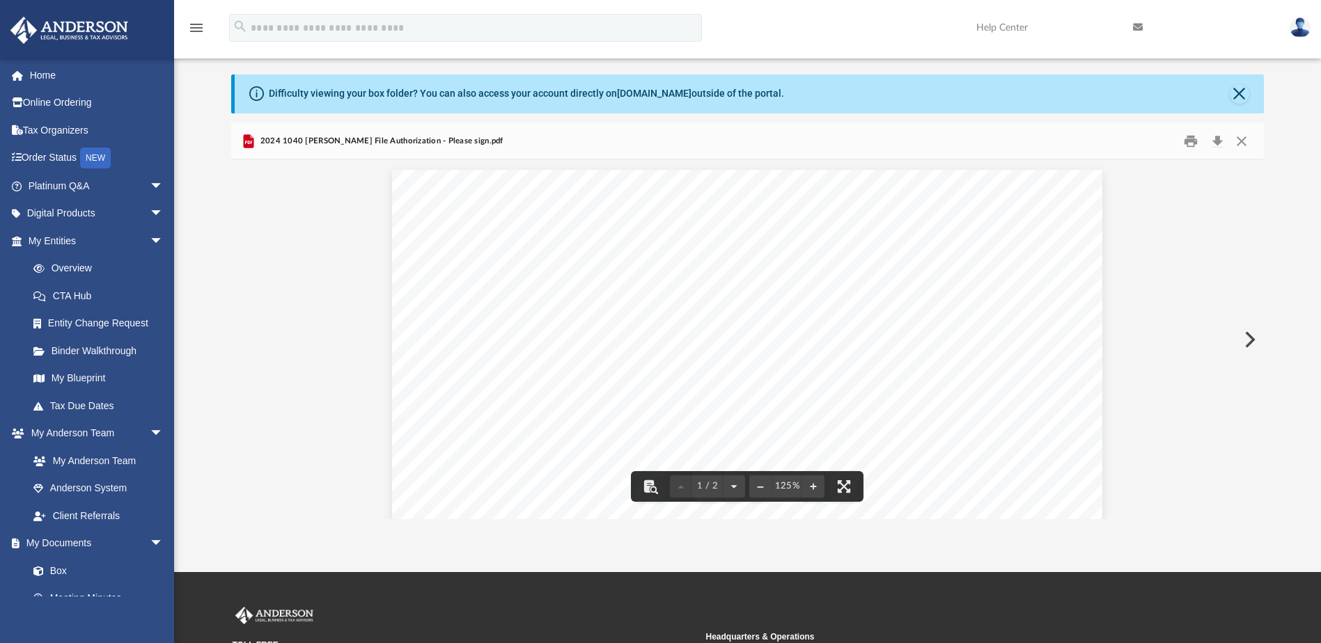
scroll to position [0, 0]
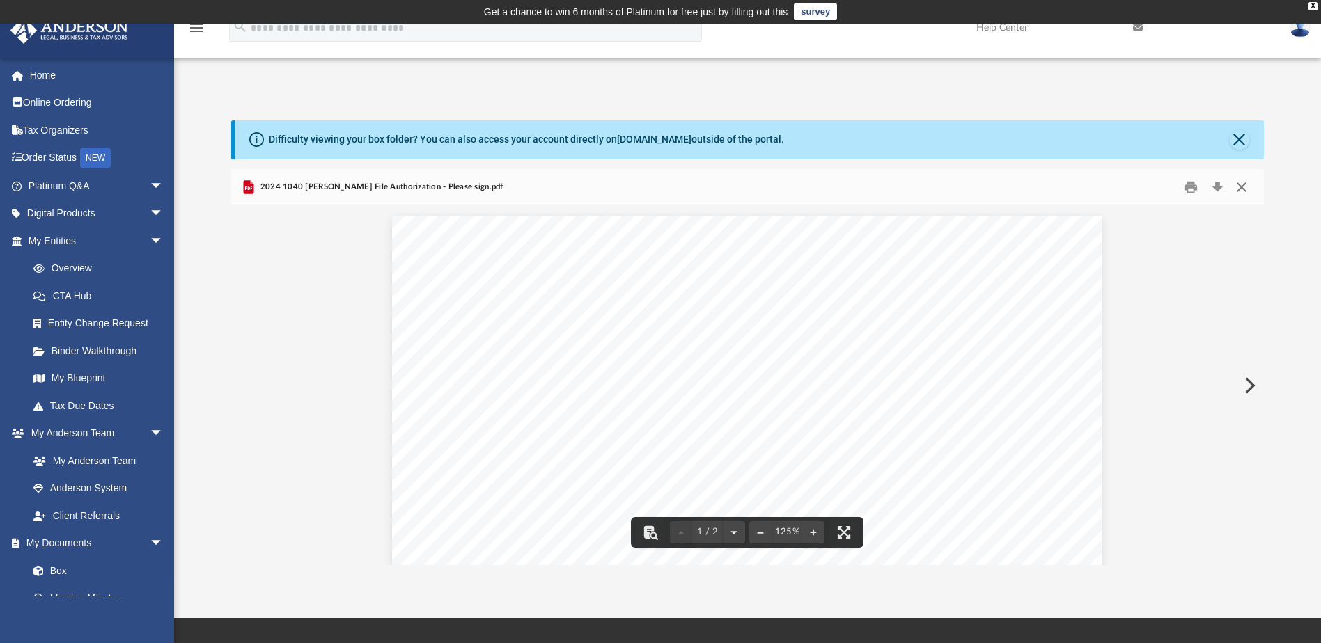
click at [1243, 189] on button "Close" at bounding box center [1241, 187] width 25 height 22
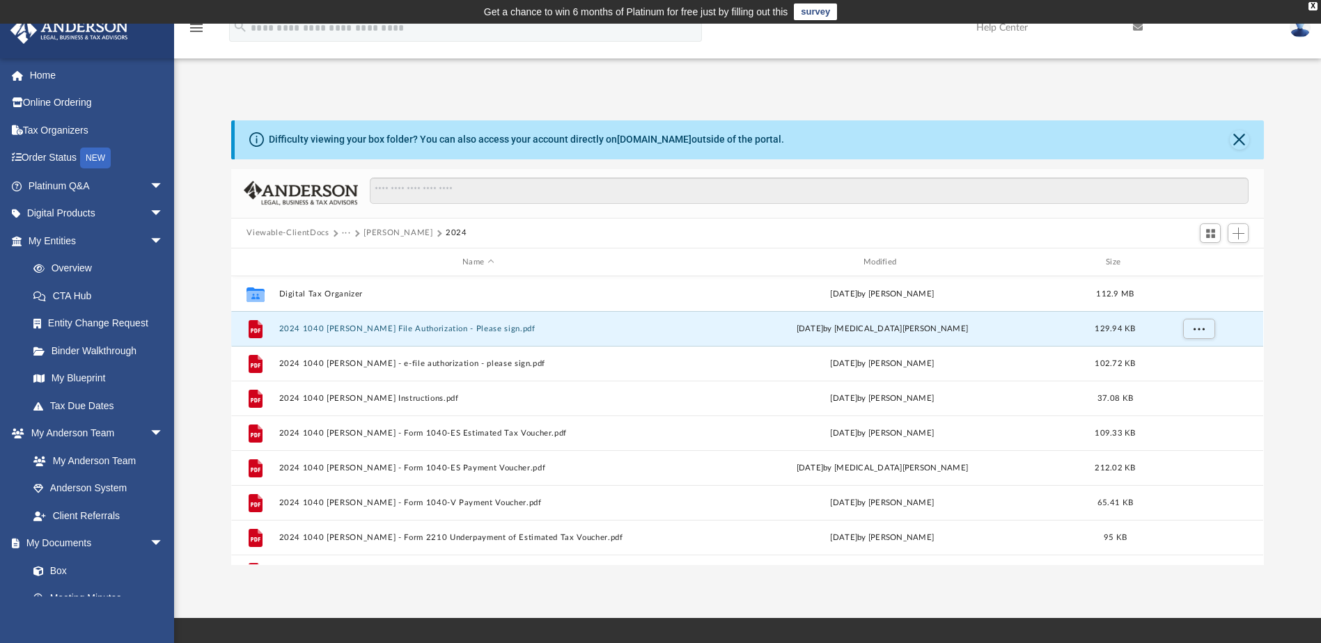
click at [457, 230] on button "2024" at bounding box center [457, 233] width 22 height 13
click at [1239, 134] on button "Close" at bounding box center [1238, 139] width 19 height 19
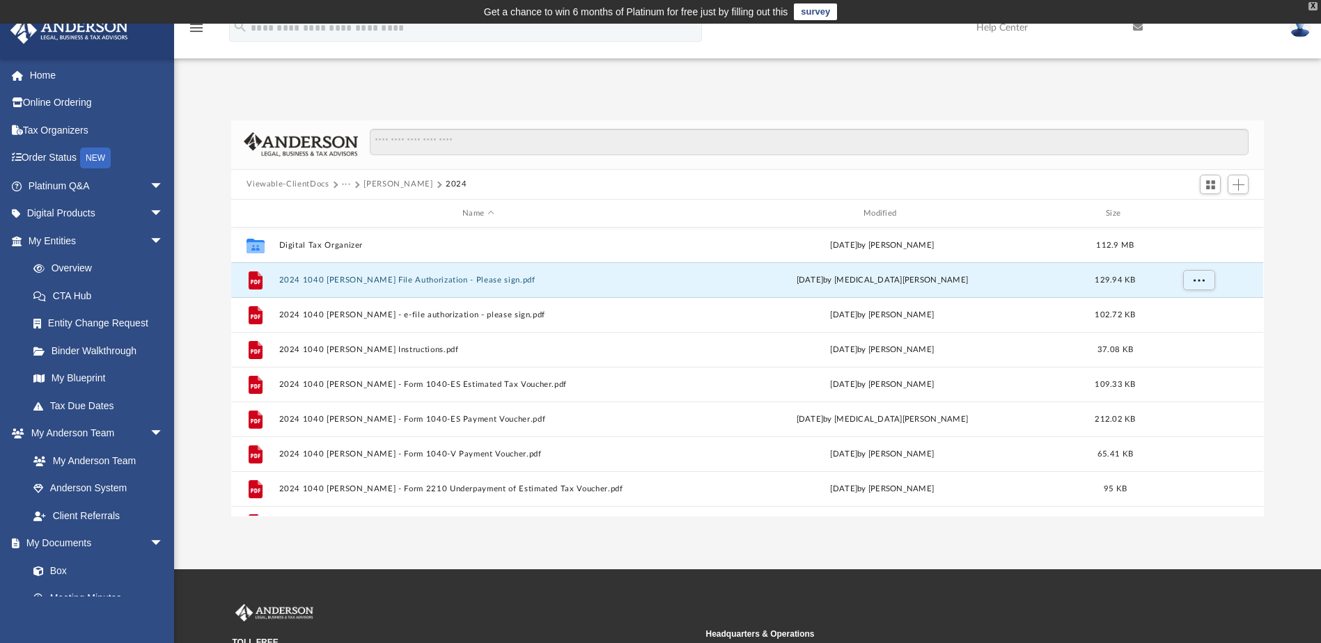
click at [1312, 3] on div "X" at bounding box center [1312, 6] width 9 height 8
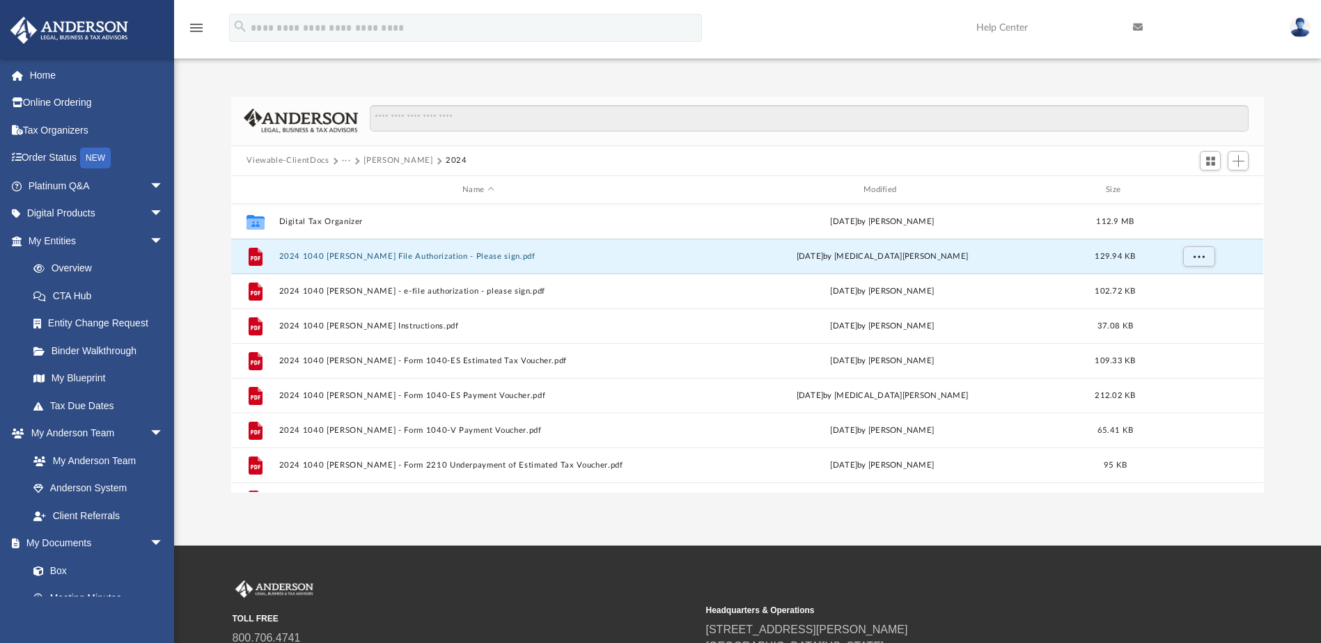
click at [1298, 26] on img at bounding box center [1299, 27] width 21 height 20
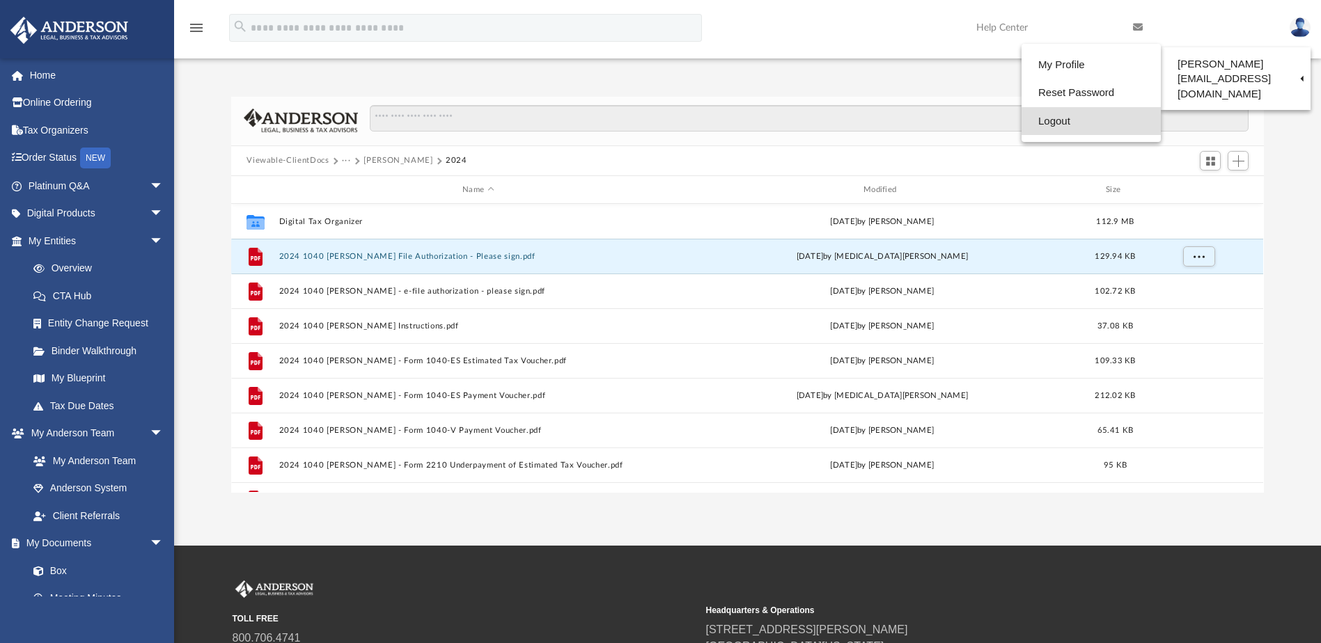
click at [1021, 120] on link "Logout" at bounding box center [1090, 121] width 139 height 29
